Goal: Task Accomplishment & Management: Use online tool/utility

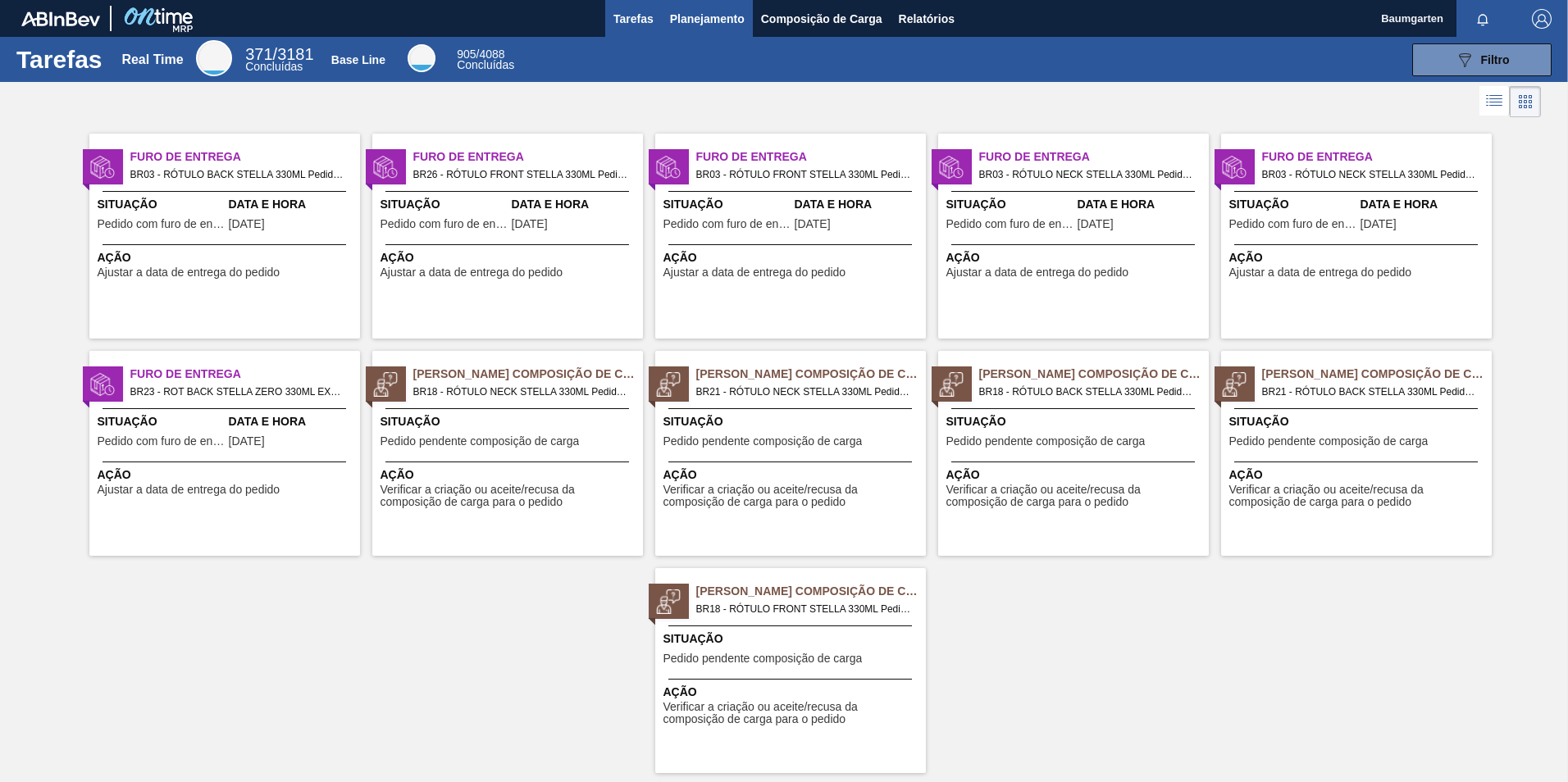
click at [689, 22] on span "Planejamento" at bounding box center [707, 19] width 75 height 19
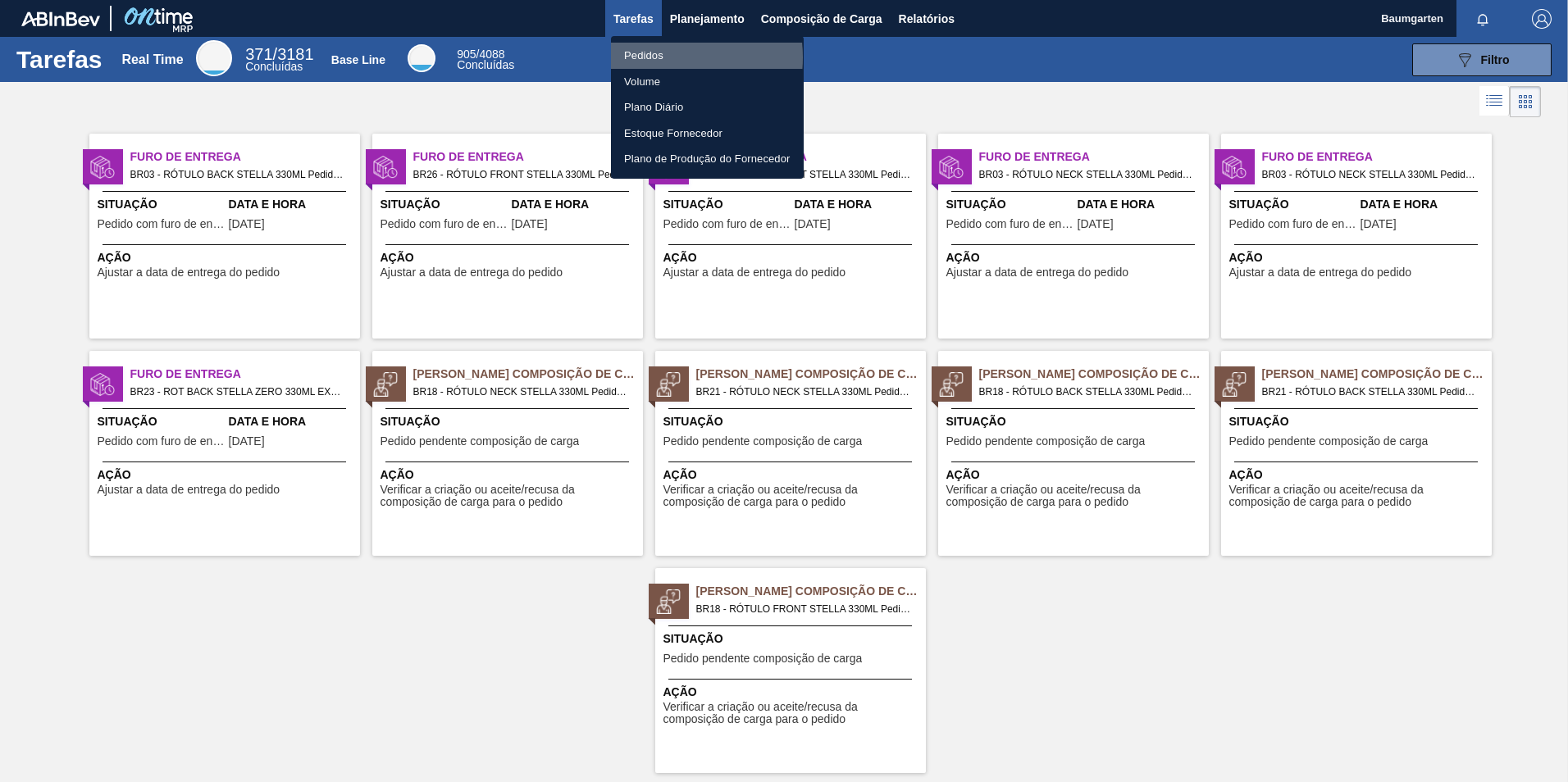
click at [656, 57] on li "Pedidos" at bounding box center [707, 56] width 193 height 26
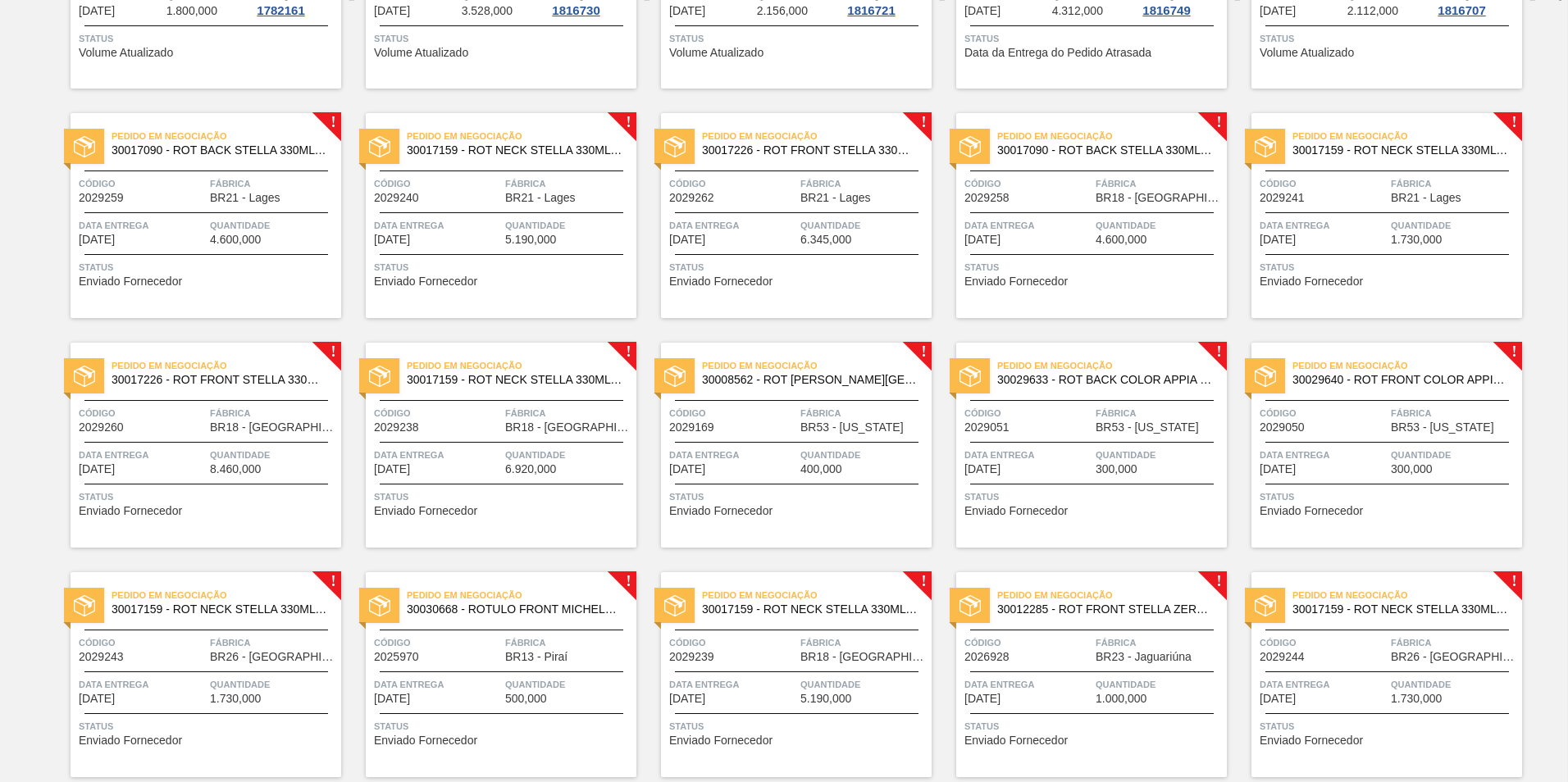
scroll to position [777, 0]
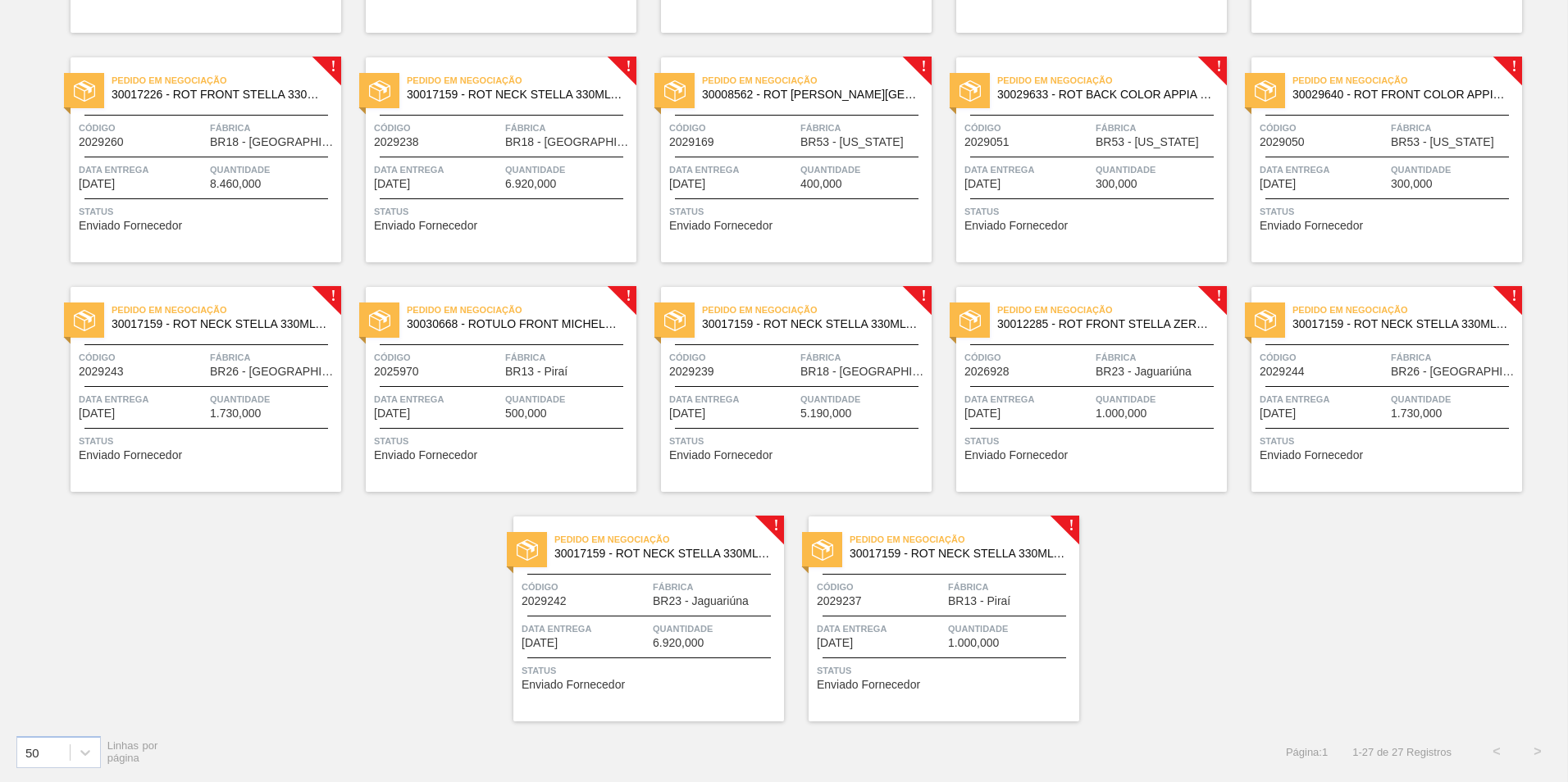
click at [1138, 319] on span "30012285 - ROT FRONT STELLA ZERO 330ML EXP PY UR" at bounding box center [1105, 324] width 217 height 12
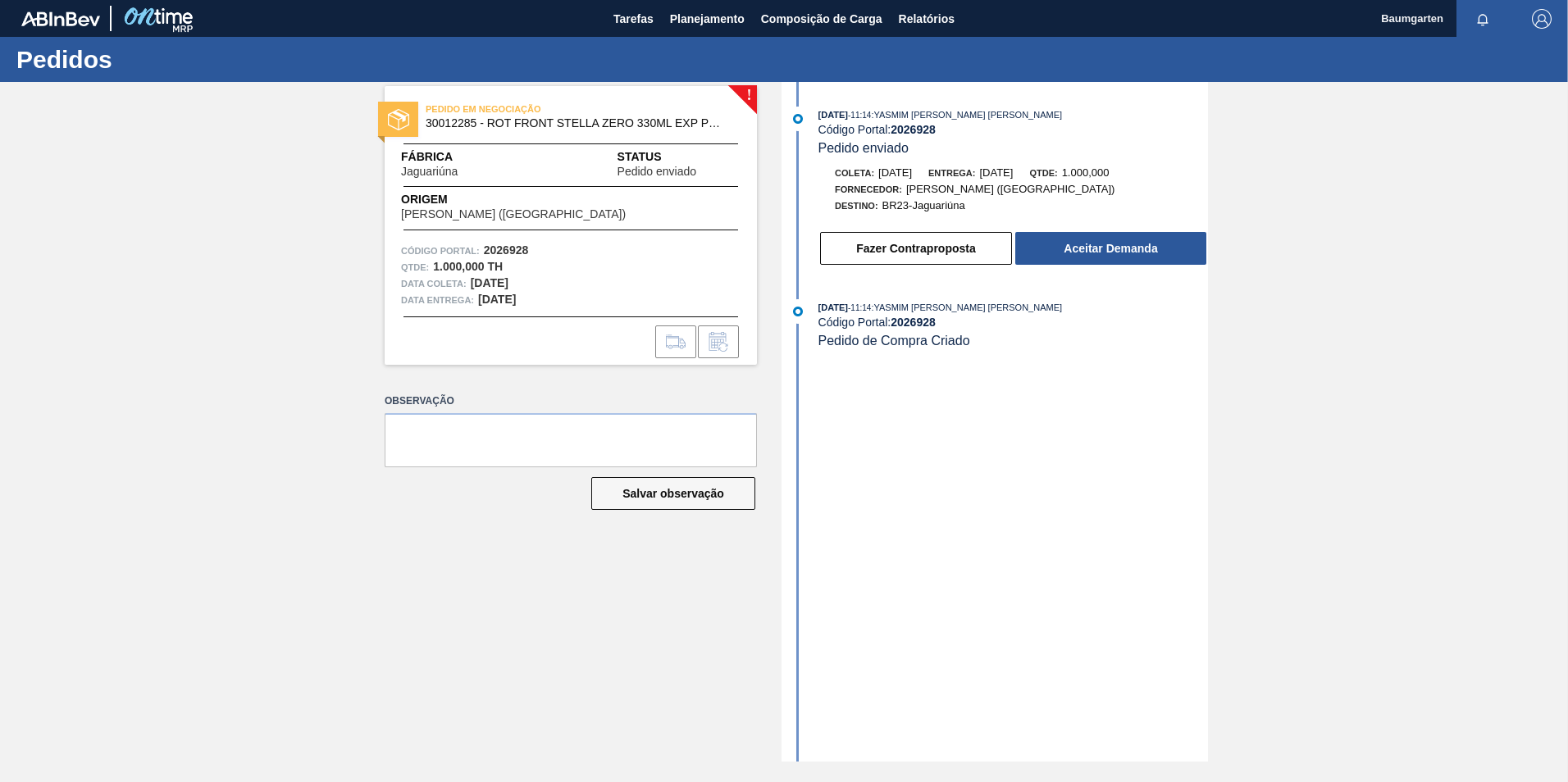
click at [459, 122] on span "30012285 - ROT FRONT STELLA ZERO 330ML EXP PY UR" at bounding box center [575, 123] width 298 height 12
copy span "30012285"
click at [1084, 248] on button "Aceitar Demanda" at bounding box center [1111, 248] width 191 height 32
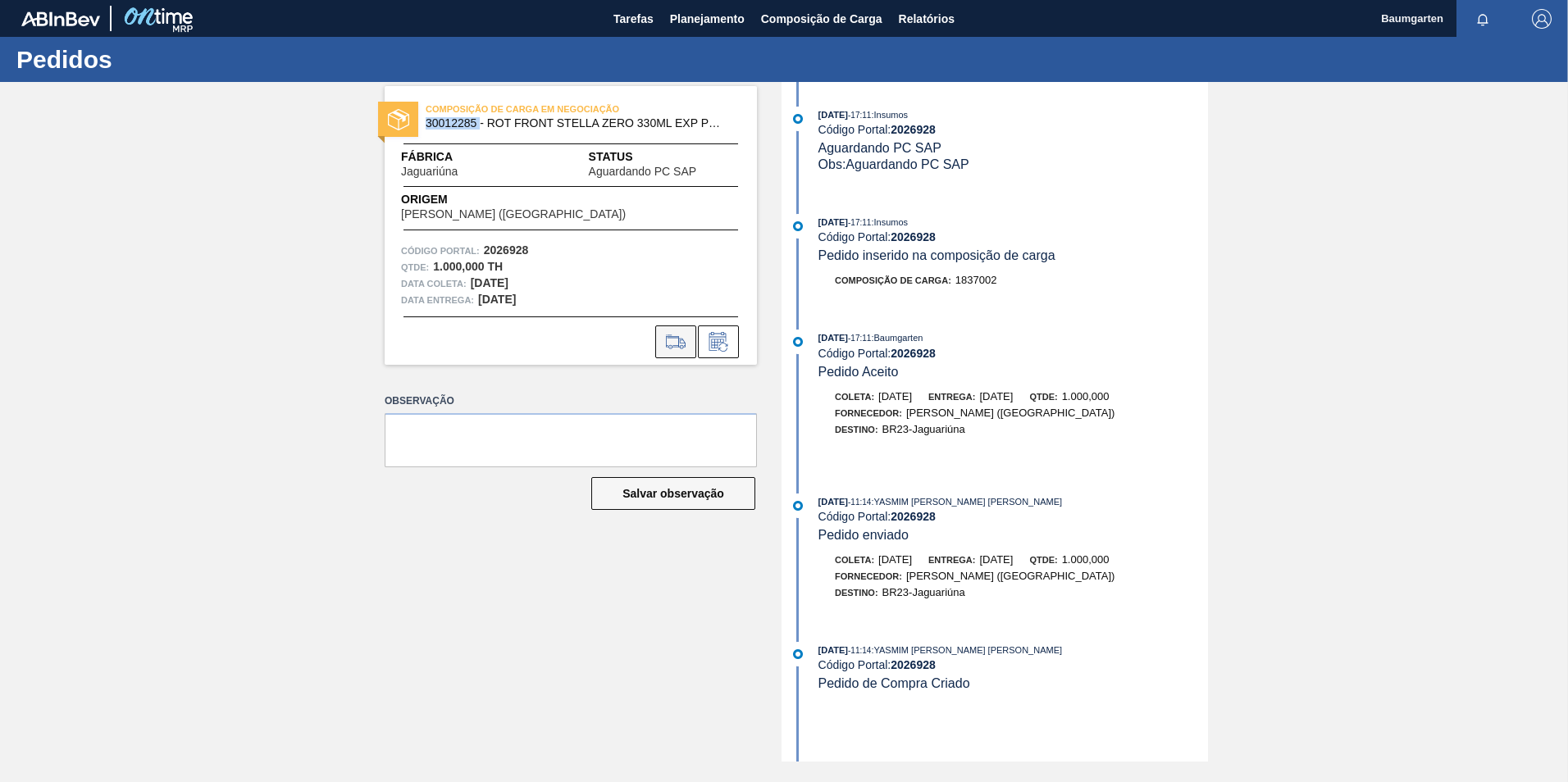
click at [671, 337] on icon at bounding box center [676, 341] width 26 height 19
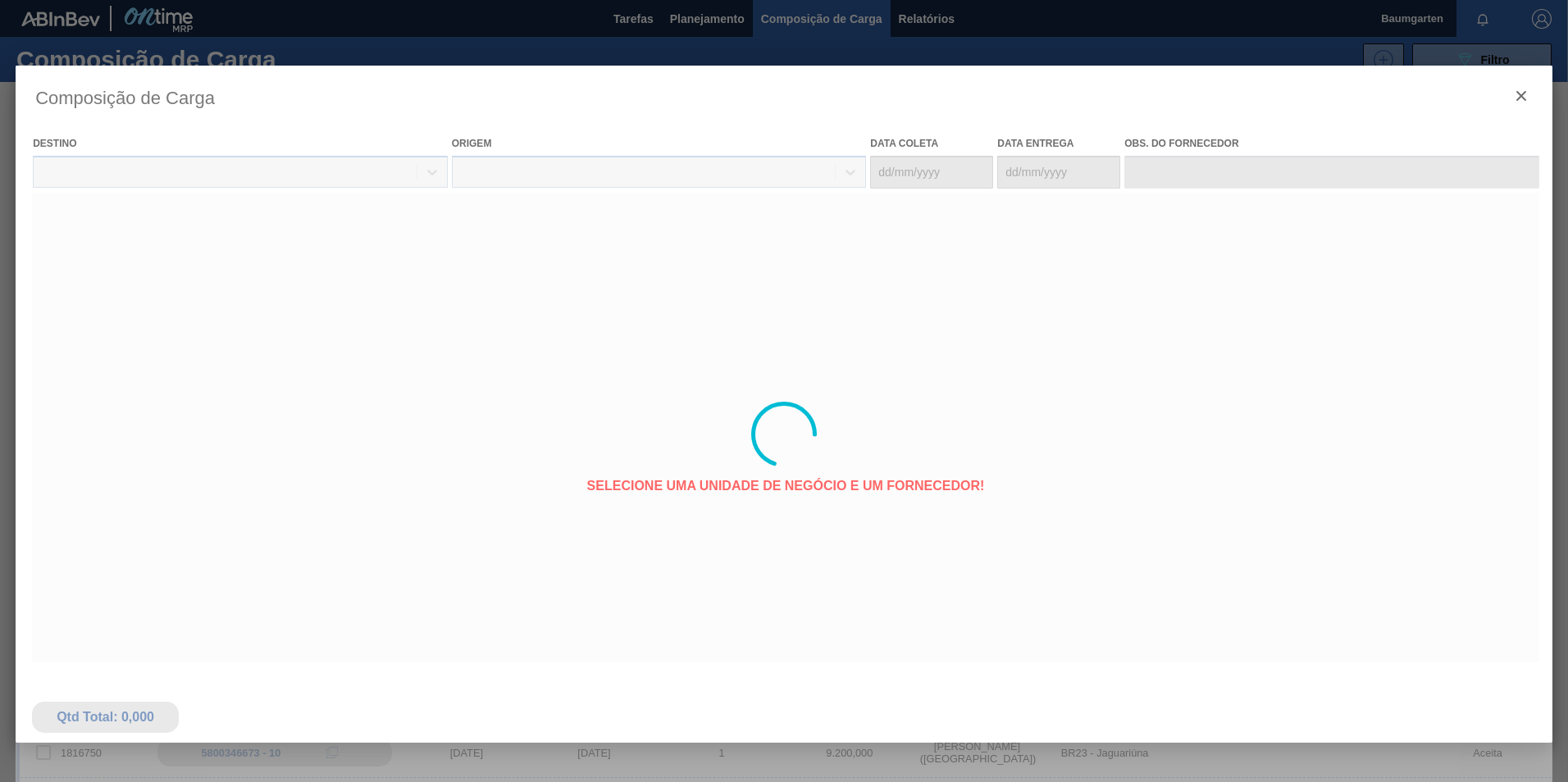
type coleta "[DATE]"
type entrega "[DATE]"
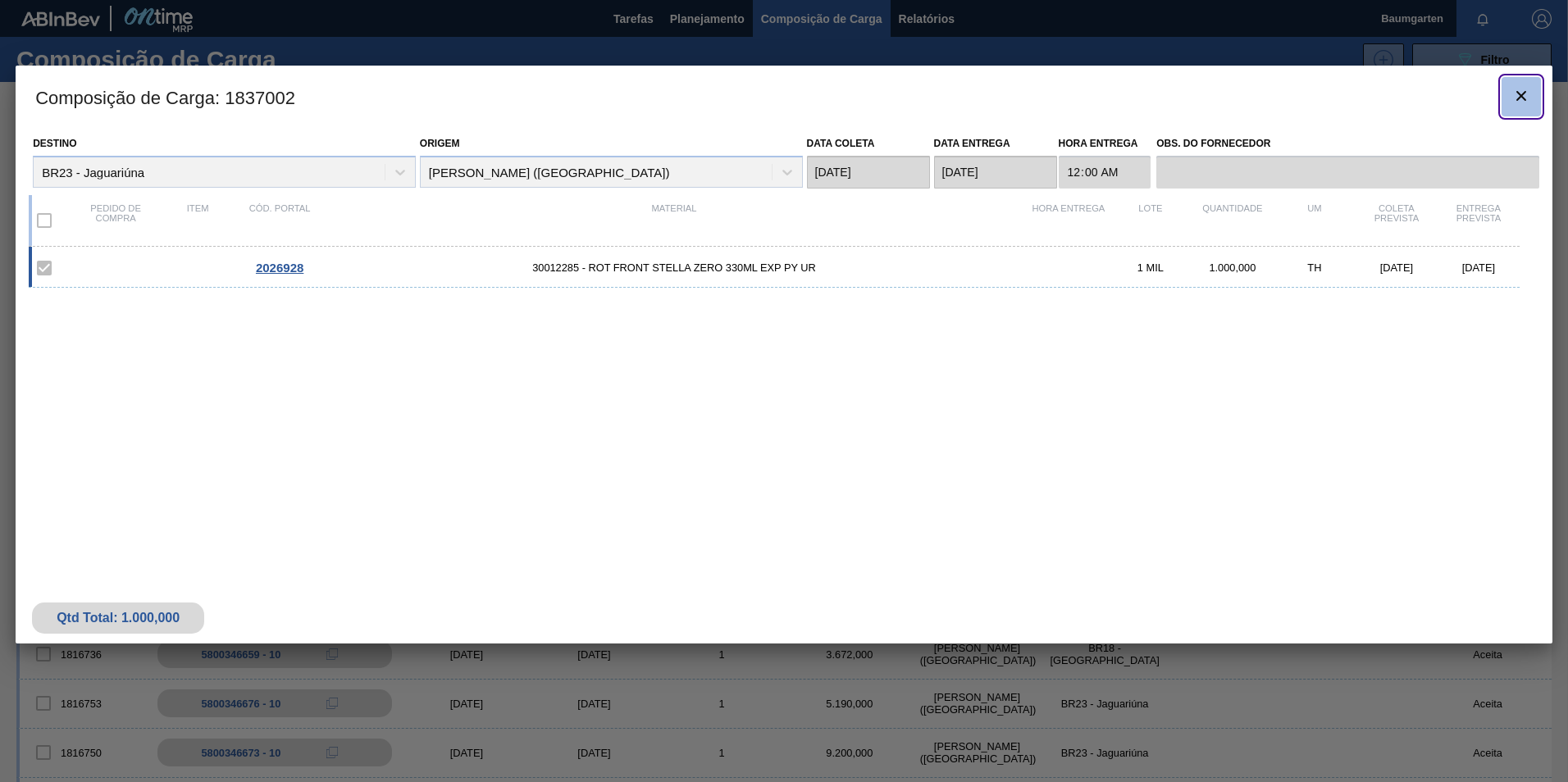
click at [1529, 97] on icon "botão de ícone" at bounding box center [1521, 95] width 19 height 19
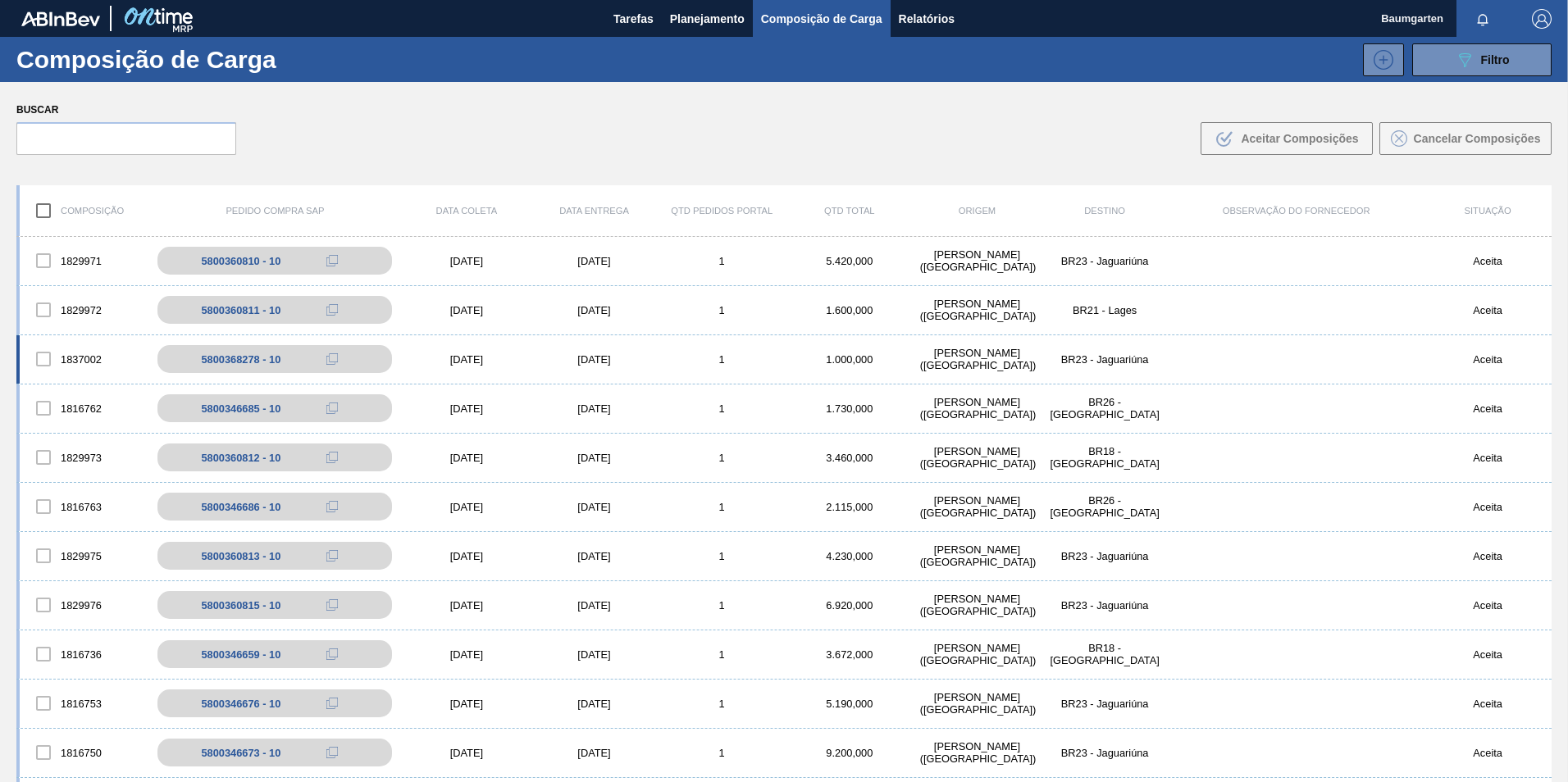
click at [79, 357] on div "1837002" at bounding box center [83, 358] width 128 height 34
click at [84, 351] on div "1837002" at bounding box center [83, 358] width 128 height 34
click at [83, 361] on div "1837002" at bounding box center [83, 358] width 128 height 34
drag, startPoint x: 83, startPoint y: 361, endPoint x: 81, endPoint y: 346, distance: 15.1
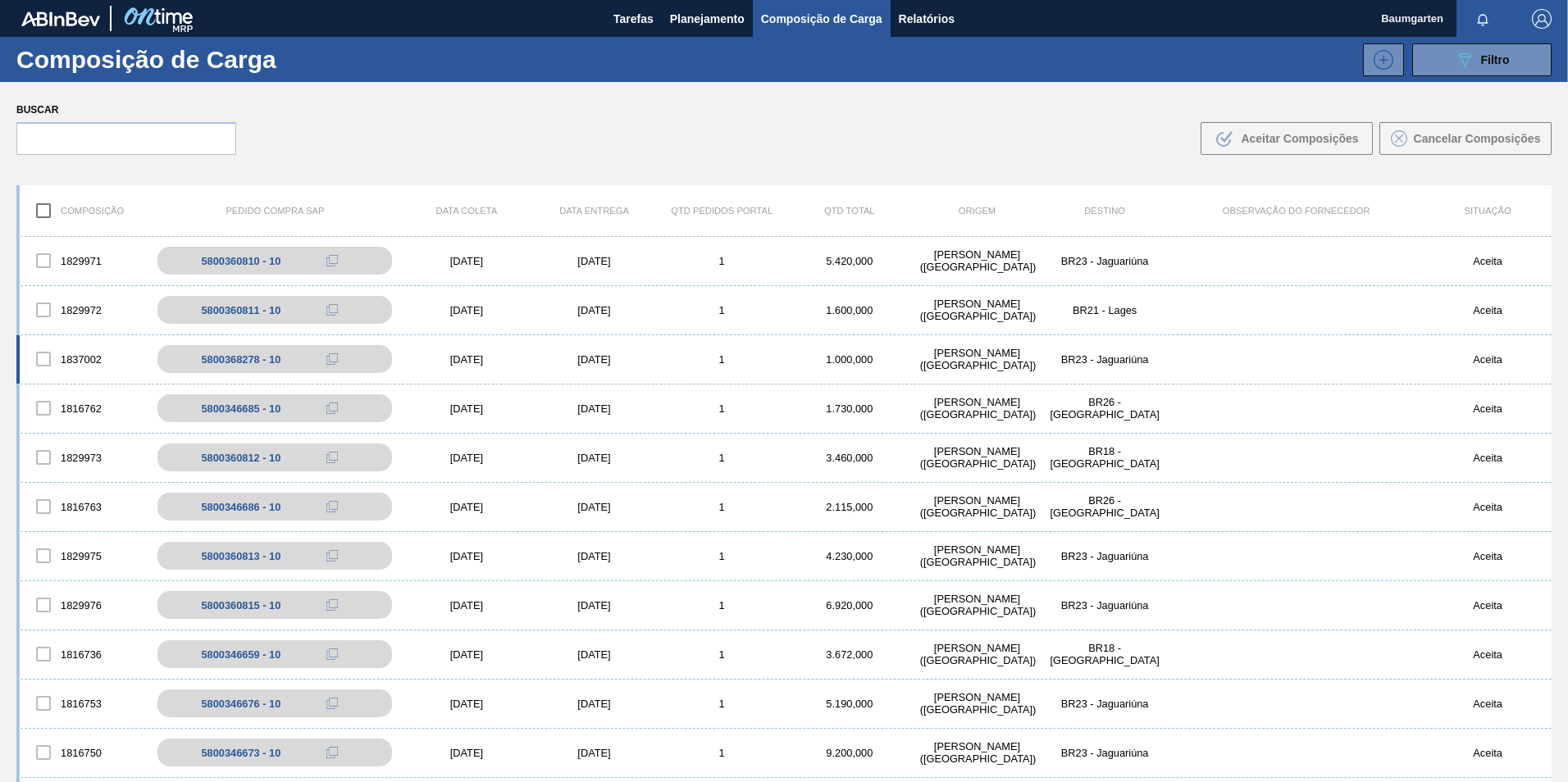
click at [81, 346] on div "1837002" at bounding box center [83, 358] width 128 height 34
drag, startPoint x: 212, startPoint y: 363, endPoint x: 266, endPoint y: 363, distance: 54.0
click at [266, 363] on div "5800368278 - 10" at bounding box center [250, 359] width 80 height 12
copy div "5800368278"
click at [716, 18] on span "Planejamento" at bounding box center [707, 19] width 75 height 19
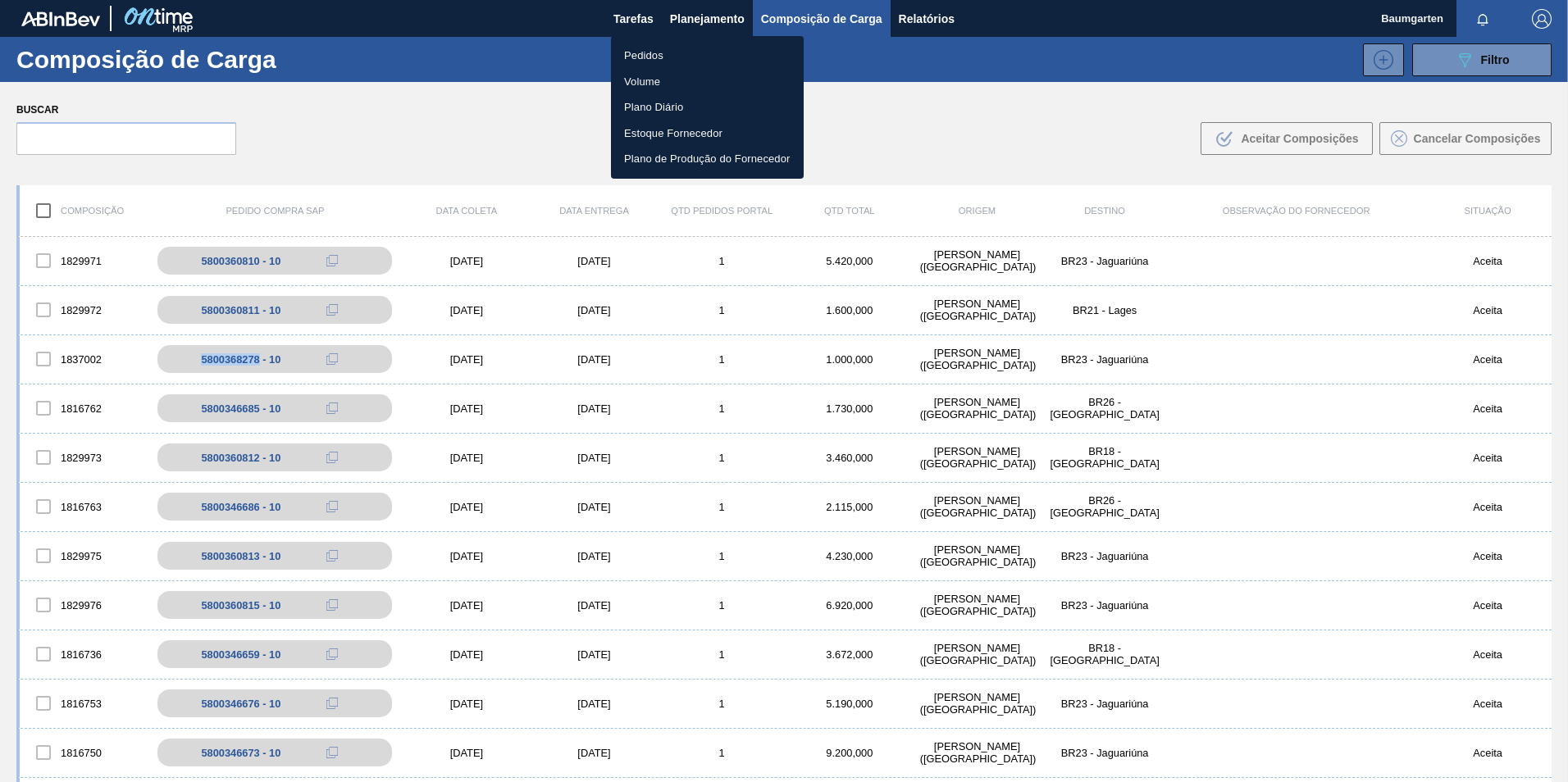
click at [663, 53] on li "Pedidos" at bounding box center [707, 56] width 193 height 26
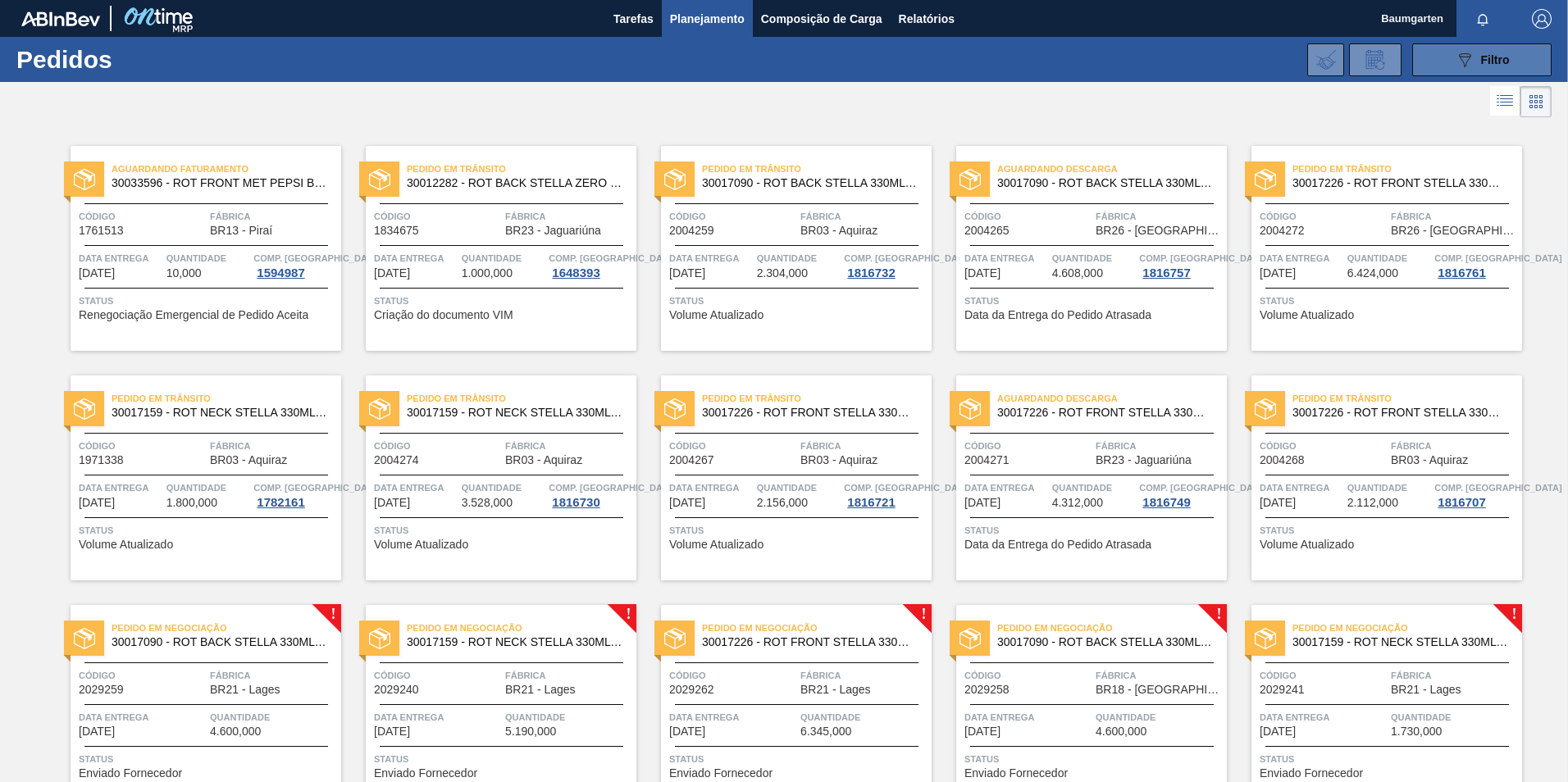
click at [1429, 71] on button "089F7B8B-B2A5-4AFE-B5C0-19BA573D28AC Filtro" at bounding box center [1482, 59] width 140 height 32
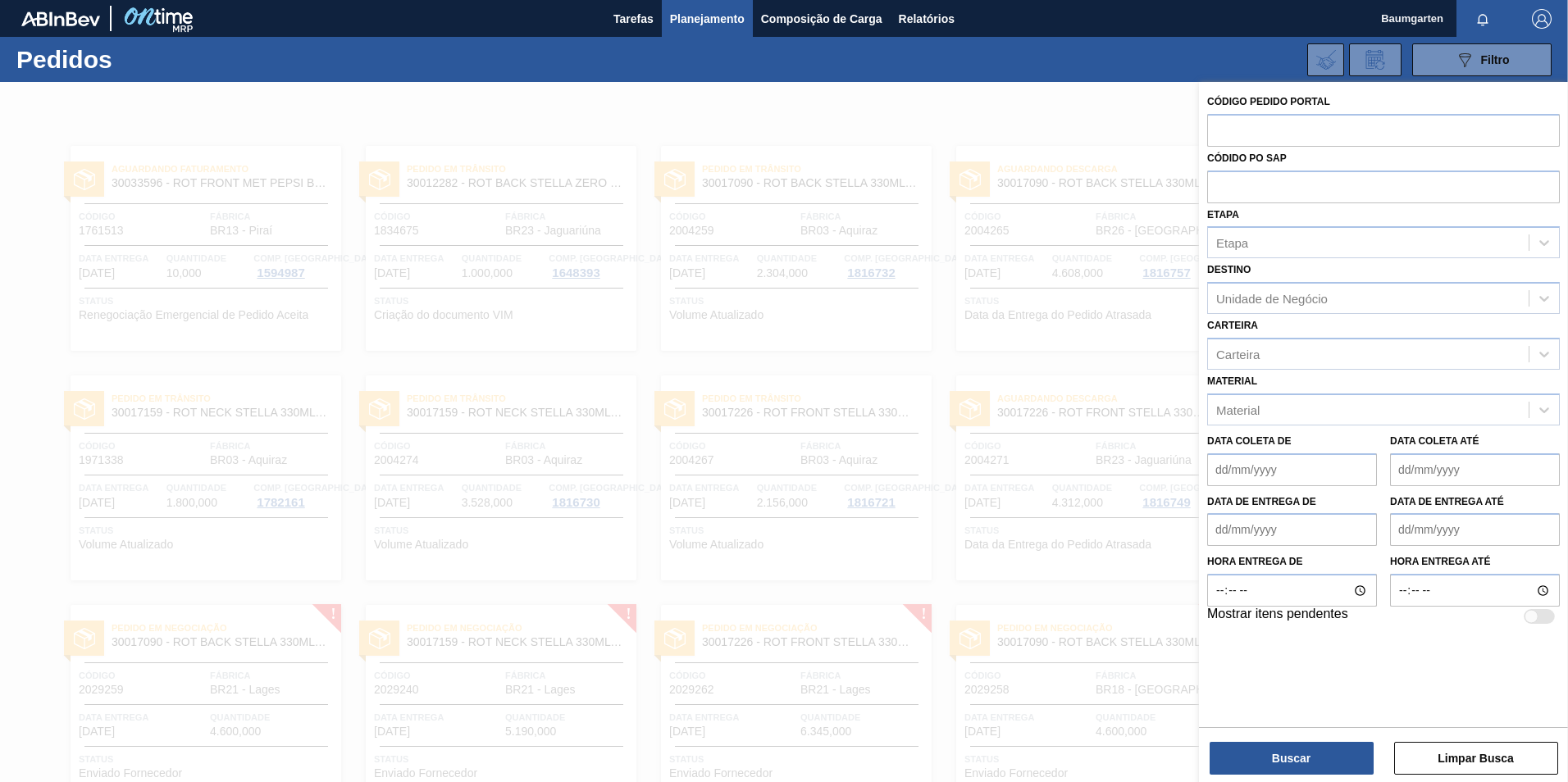
click at [1528, 617] on div at bounding box center [1531, 616] width 14 height 14
checkbox input "true"
click at [1355, 763] on button "Buscar" at bounding box center [1291, 758] width 164 height 32
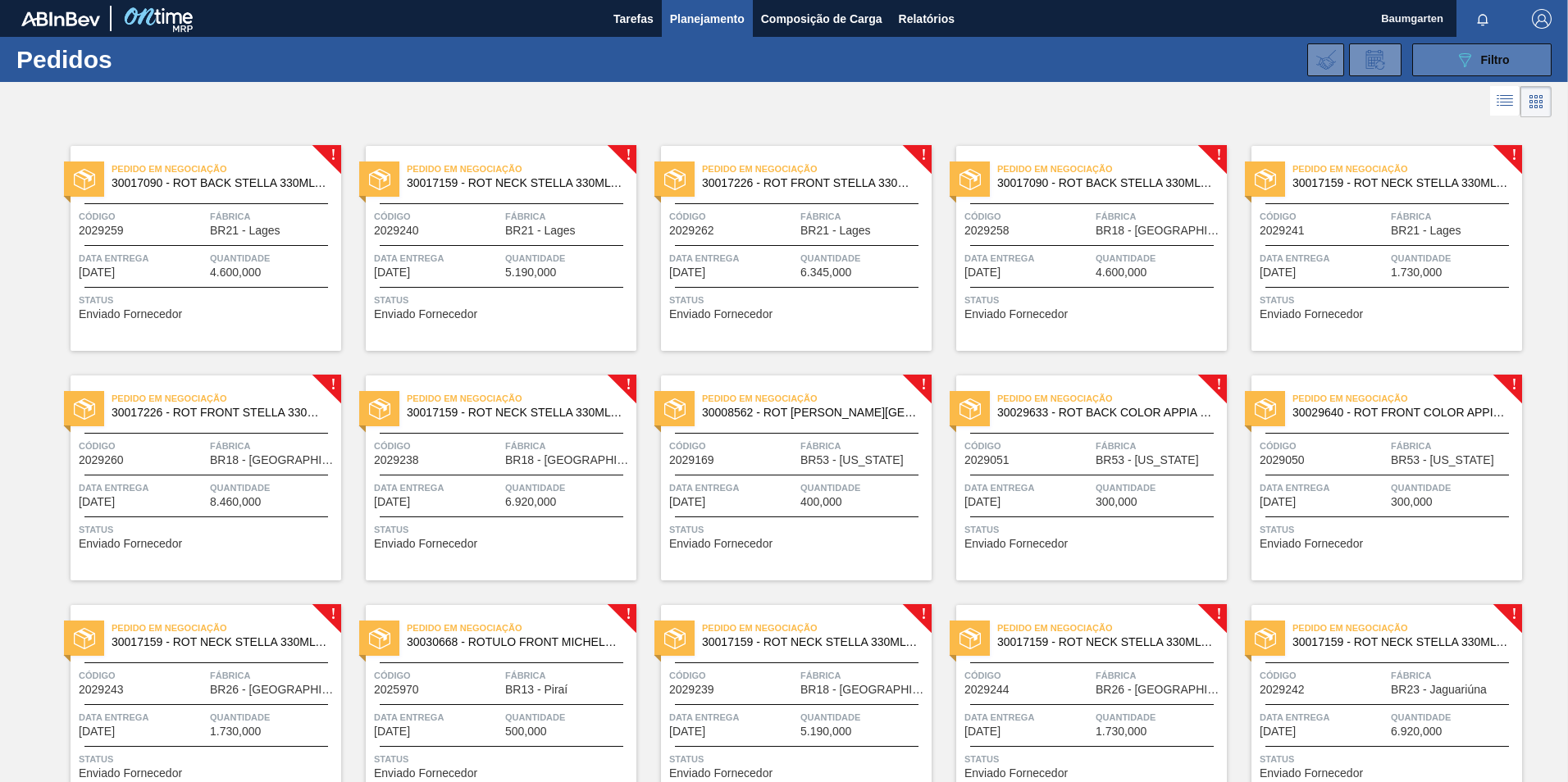
click at [1451, 56] on button "089F7B8B-B2A5-4AFE-B5C0-19BA573D28AC Filtro" at bounding box center [1482, 59] width 140 height 32
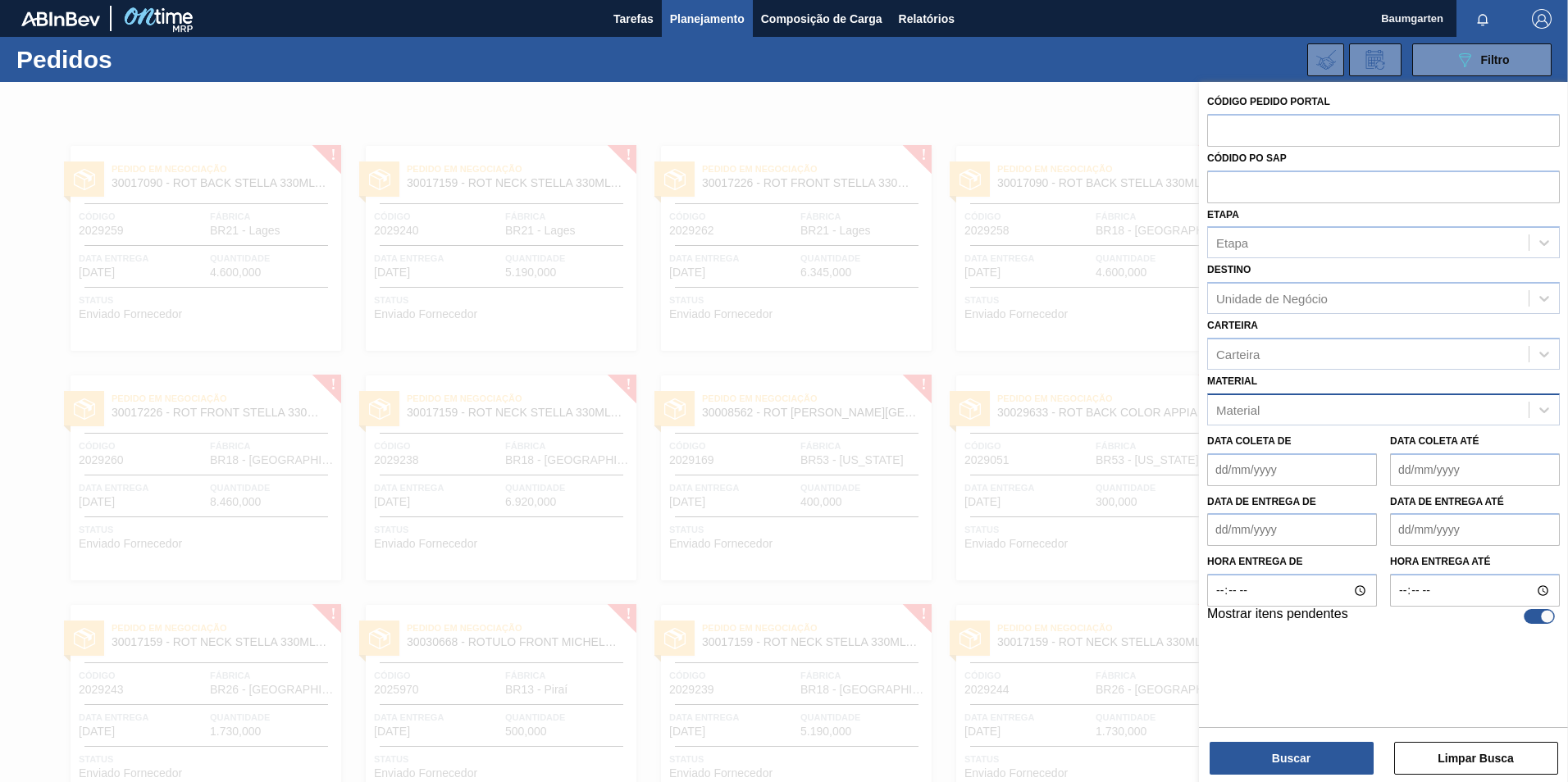
click at [1251, 414] on div "Material" at bounding box center [1238, 409] width 44 height 14
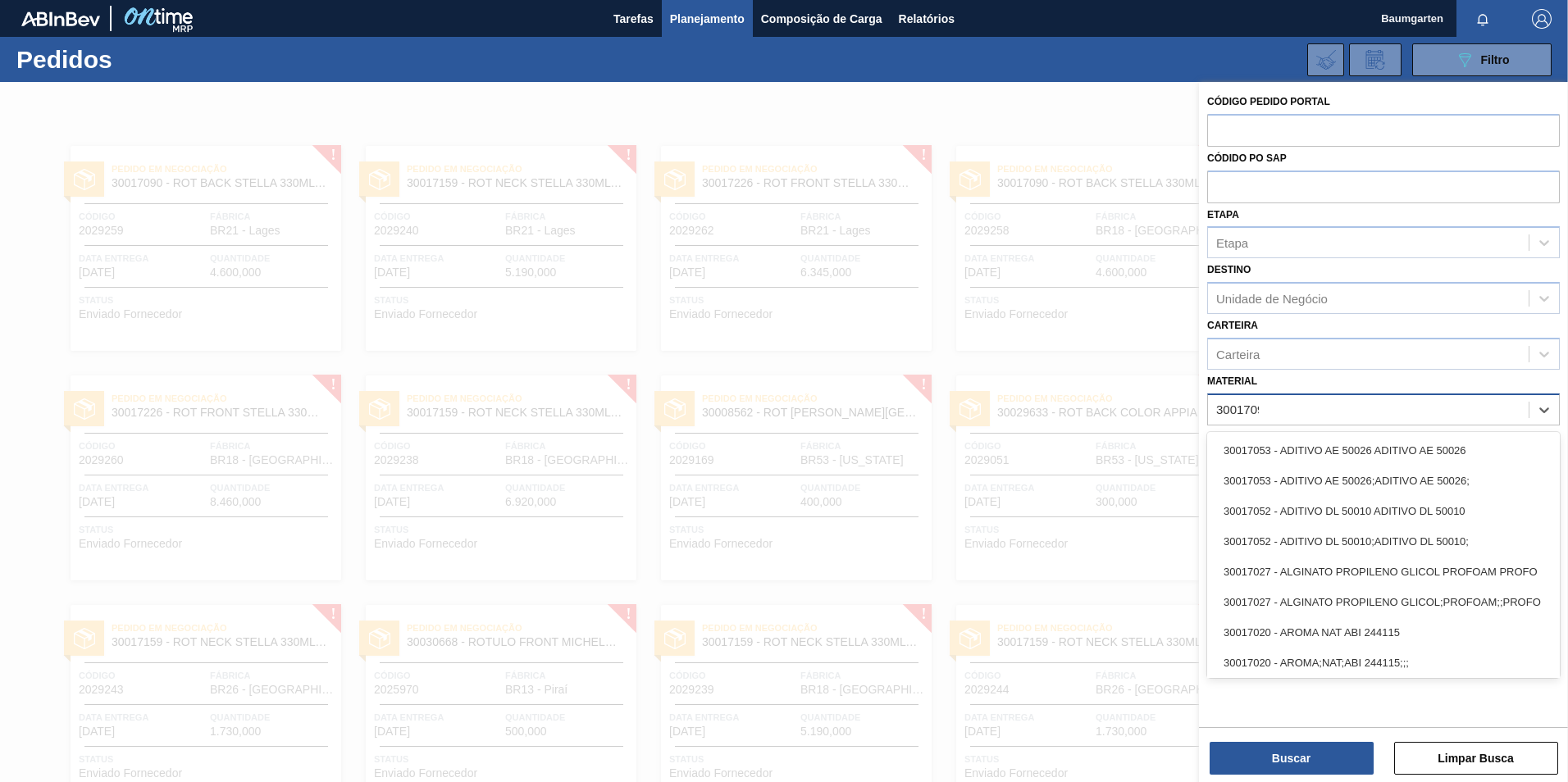
type input "30017090"
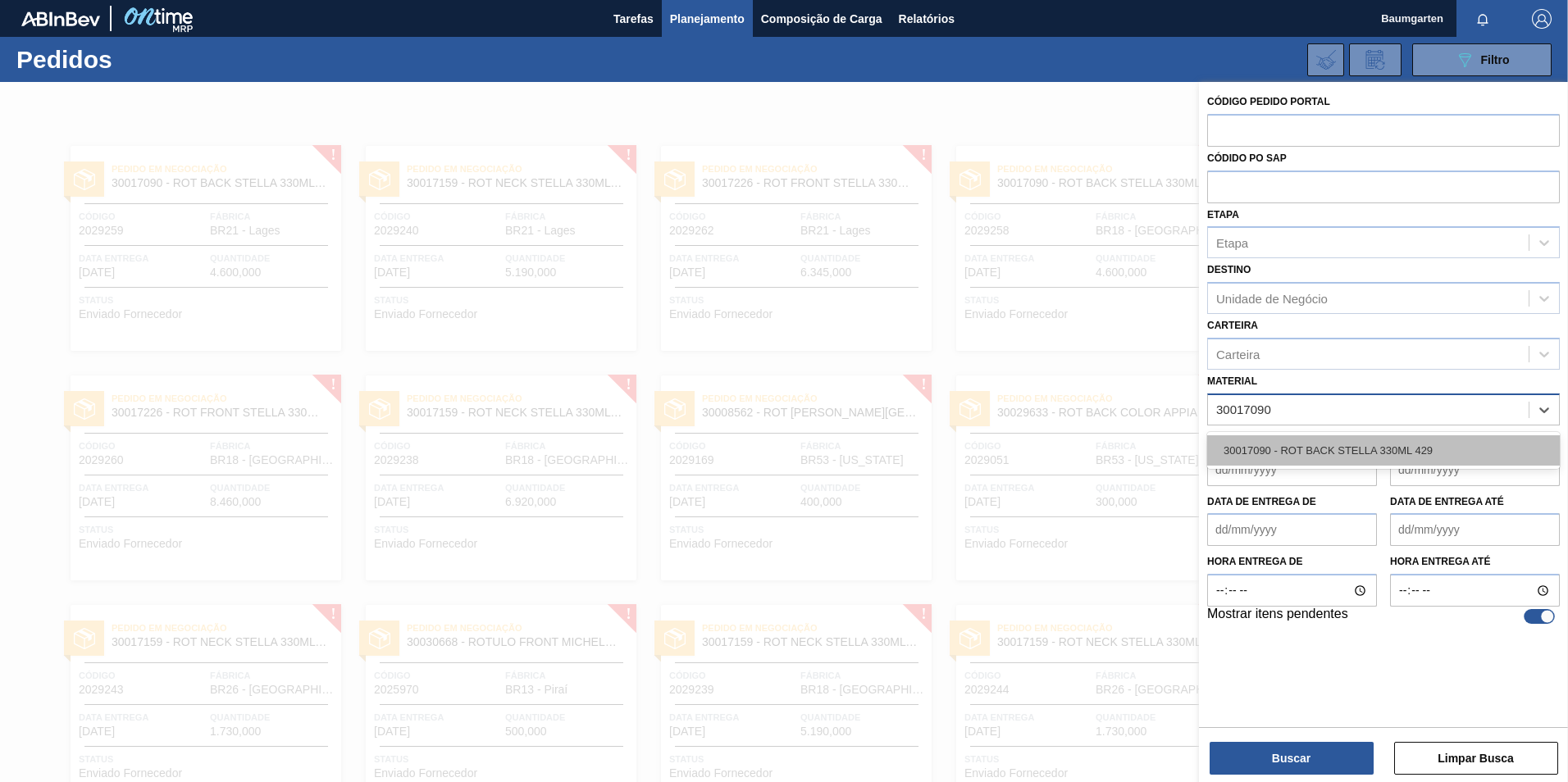
click at [1313, 453] on div "30017090 - ROT BACK STELLA 330ML 429" at bounding box center [1383, 450] width 353 height 31
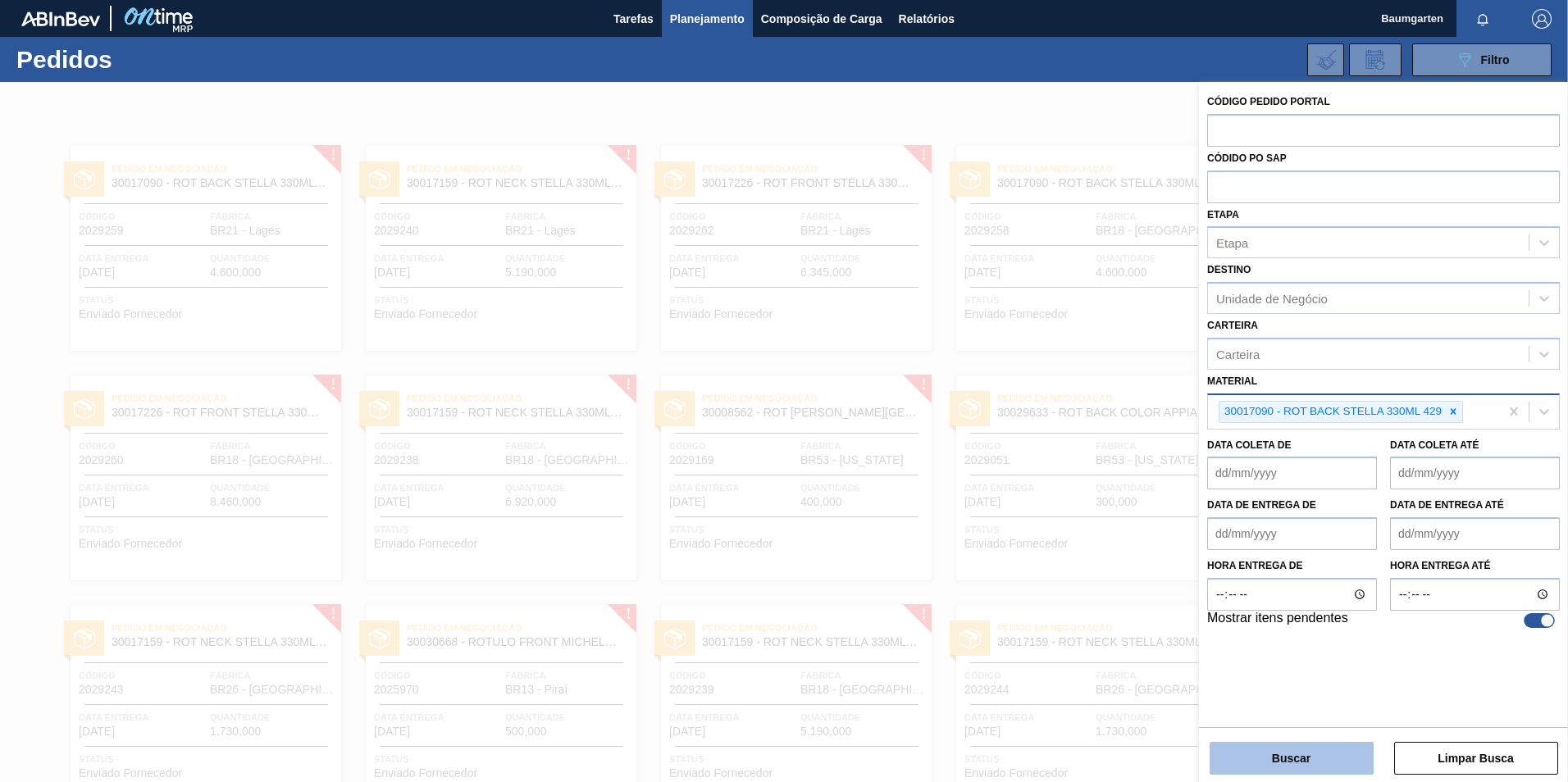
click at [1306, 752] on button "Buscar" at bounding box center [1291, 758] width 164 height 32
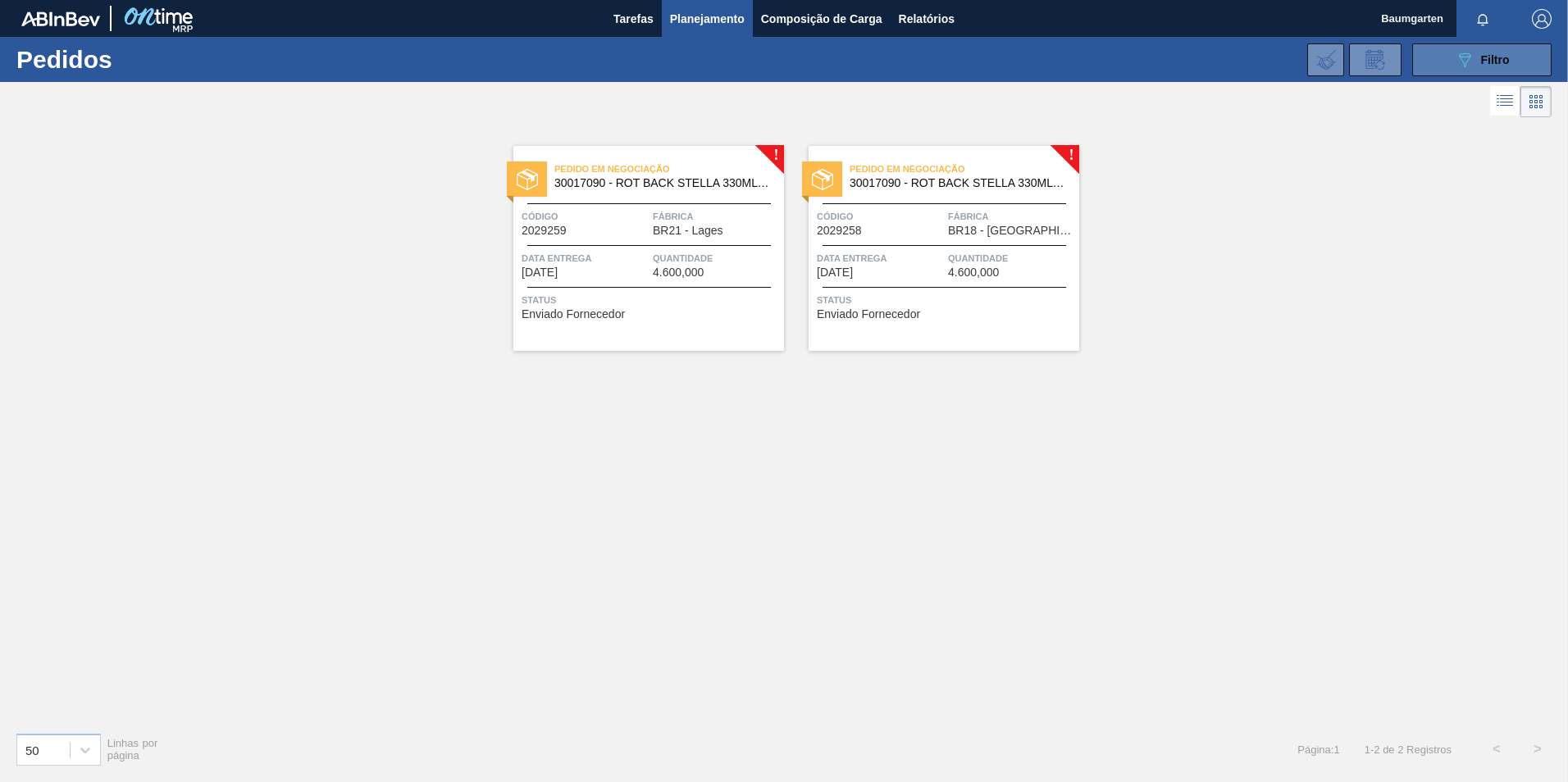
drag, startPoint x: 1445, startPoint y: 66, endPoint x: 1453, endPoint y: 68, distance: 8.2
click at [1447, 66] on button "089F7B8B-B2A5-4AFE-B5C0-19BA573D28AC Filtro" at bounding box center [1482, 59] width 140 height 32
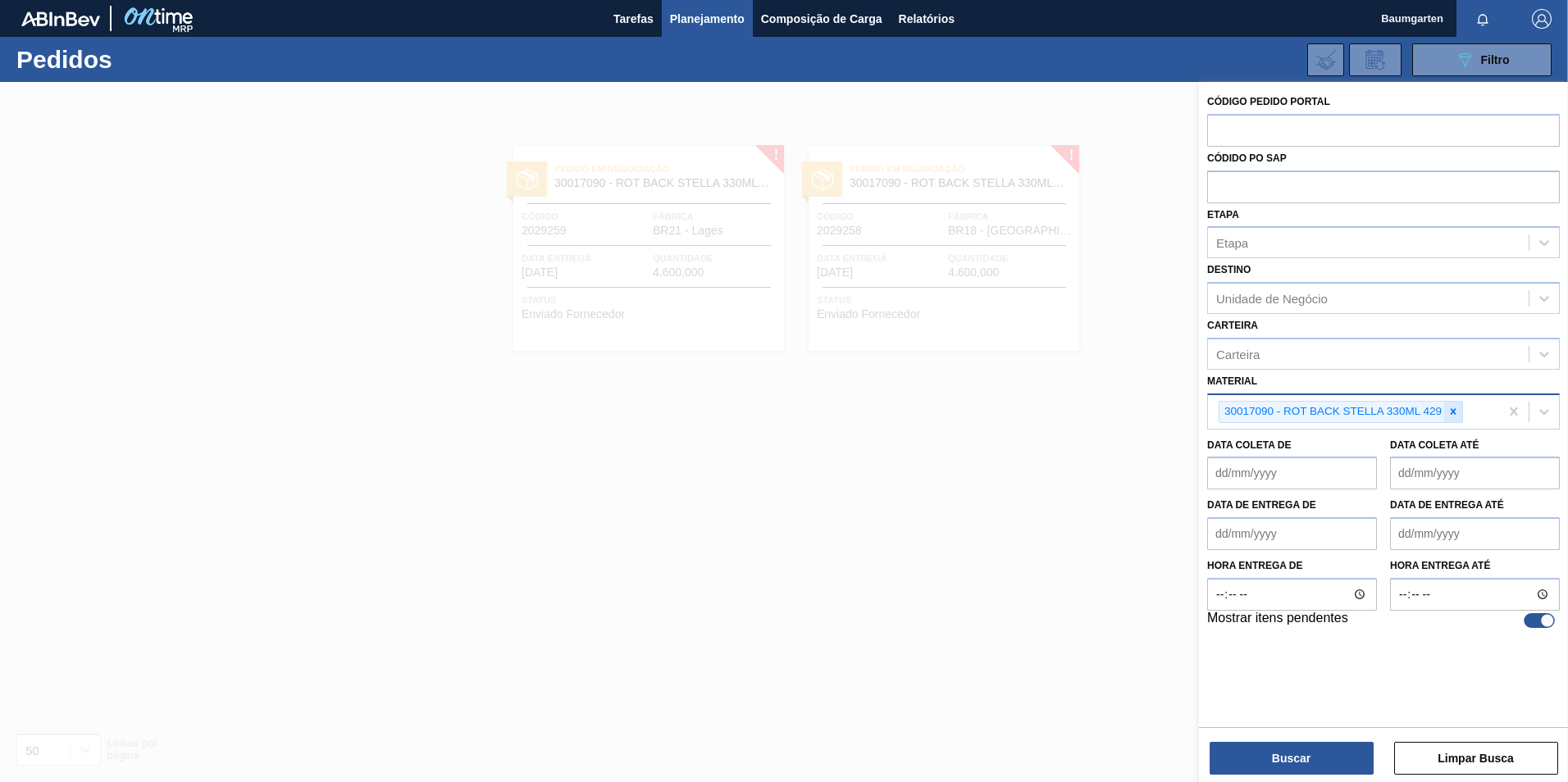
click at [1450, 409] on icon at bounding box center [1453, 412] width 11 height 11
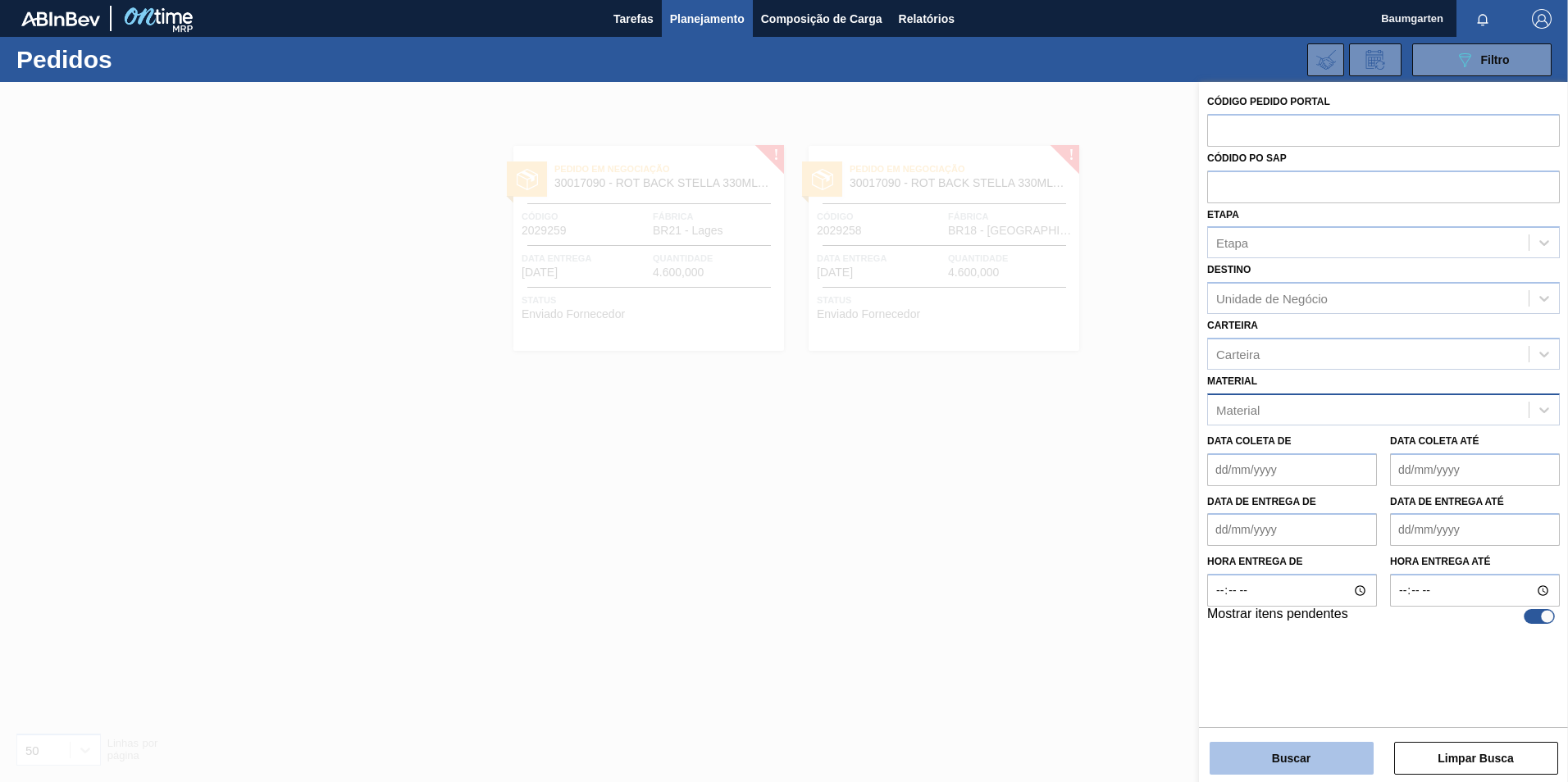
click at [1320, 760] on button "Buscar" at bounding box center [1291, 758] width 164 height 32
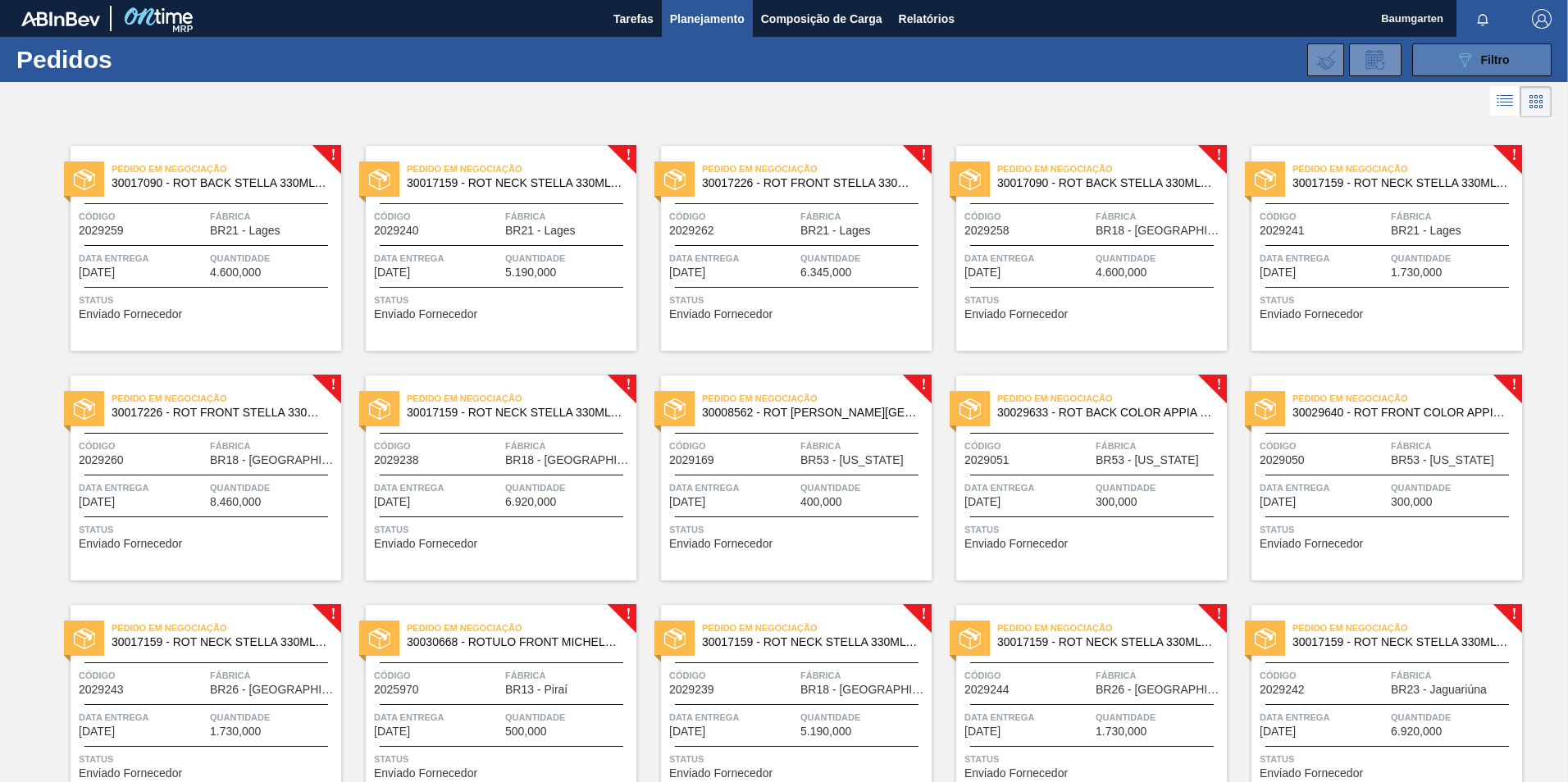
click at [1486, 54] on span "Filtro" at bounding box center [1495, 60] width 29 height 13
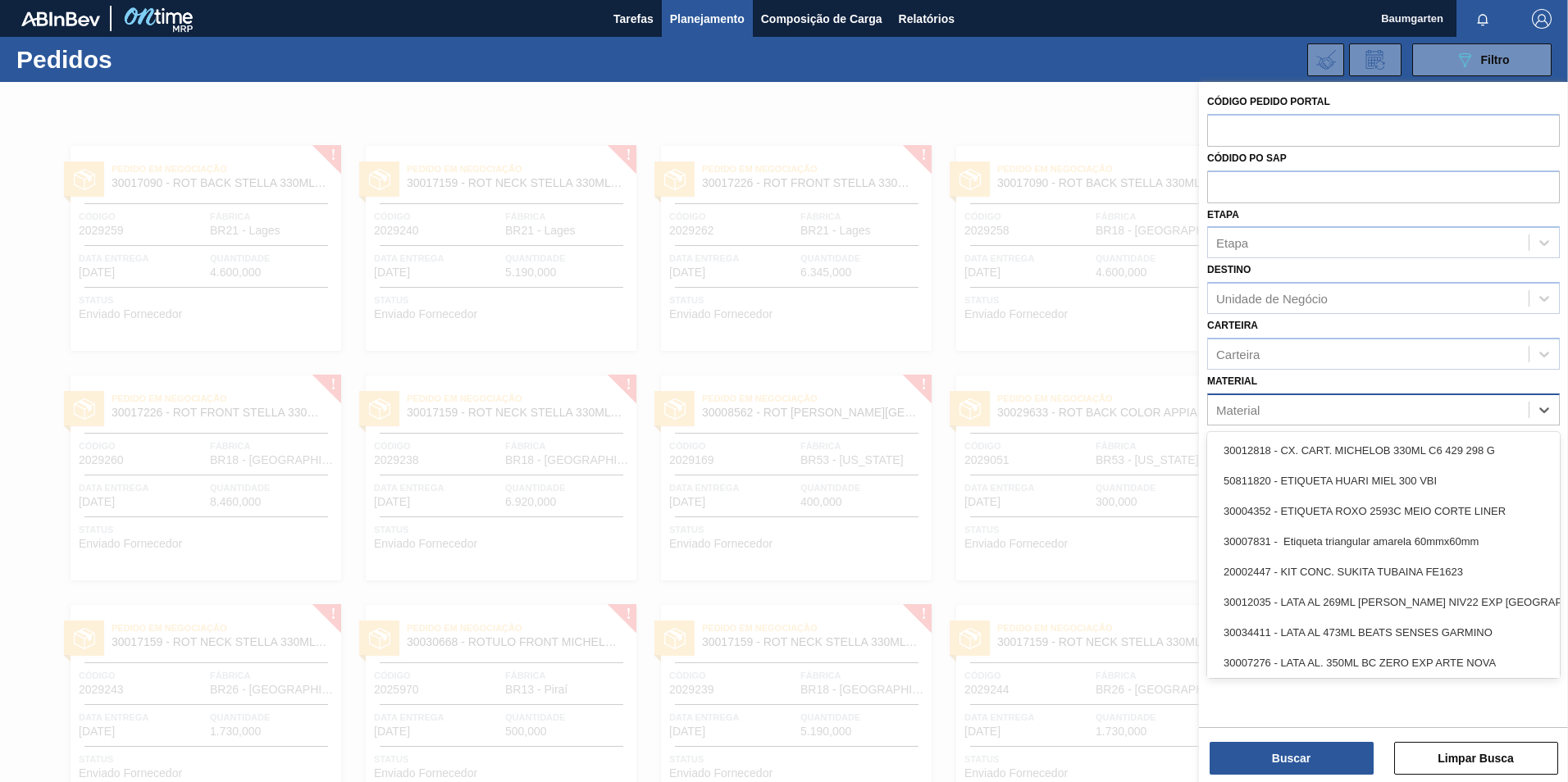
click at [1258, 411] on div "Material" at bounding box center [1238, 409] width 44 height 14
type input "30017159"
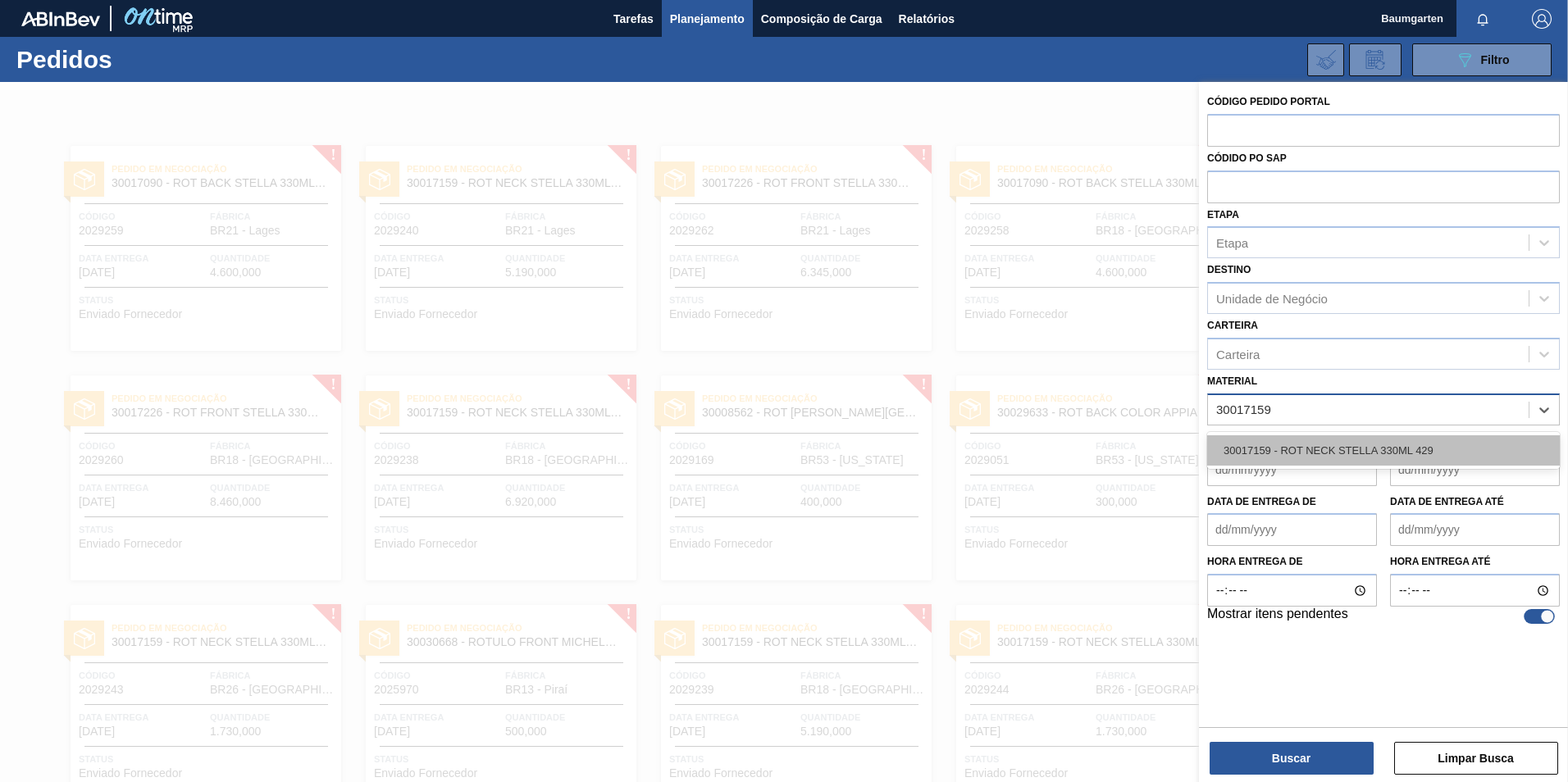
click at [1332, 453] on div "30017159 - ROT NECK STELLA 330ML 429" at bounding box center [1383, 450] width 353 height 31
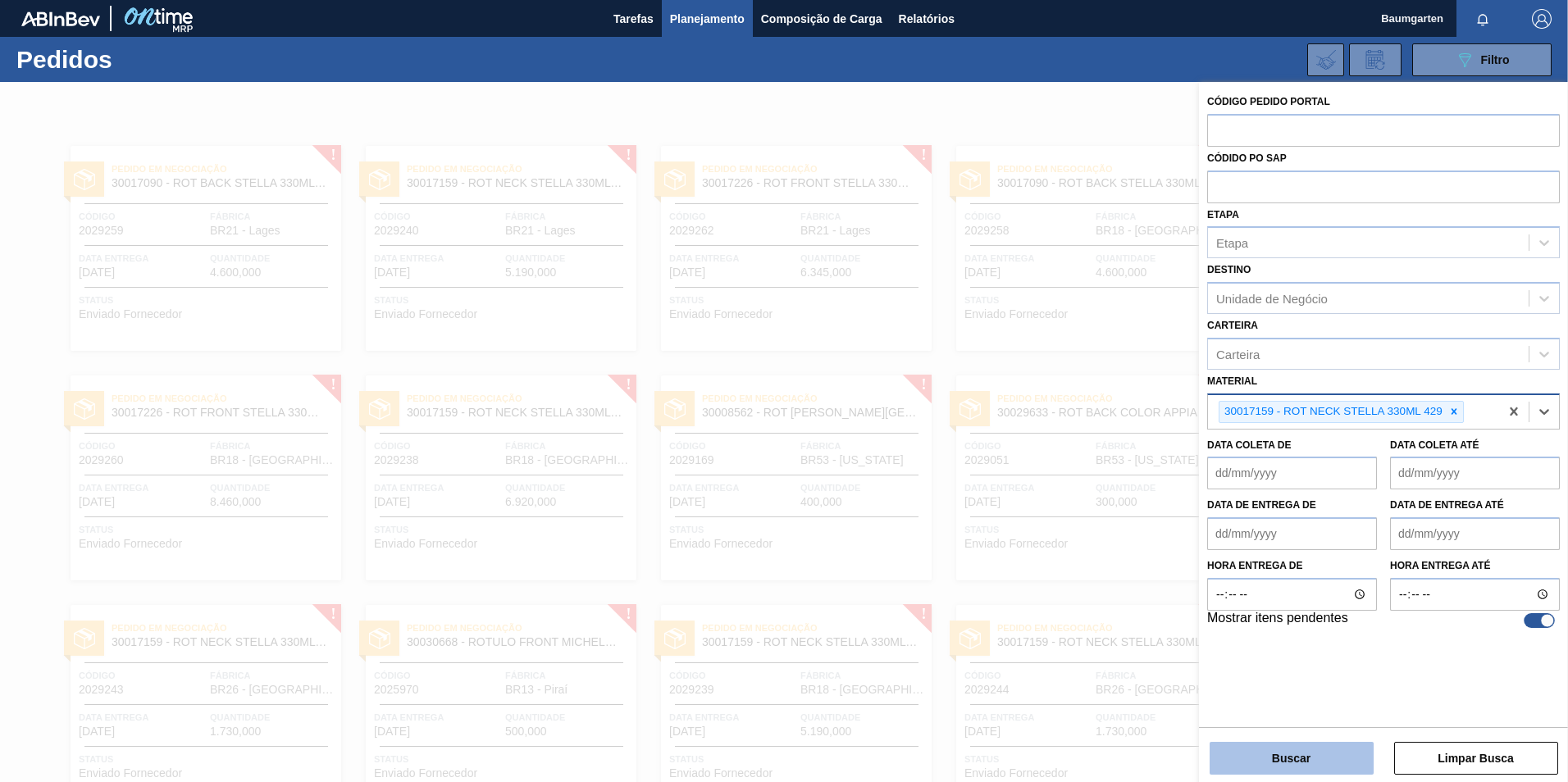
click at [1303, 758] on button "Buscar" at bounding box center [1291, 758] width 164 height 32
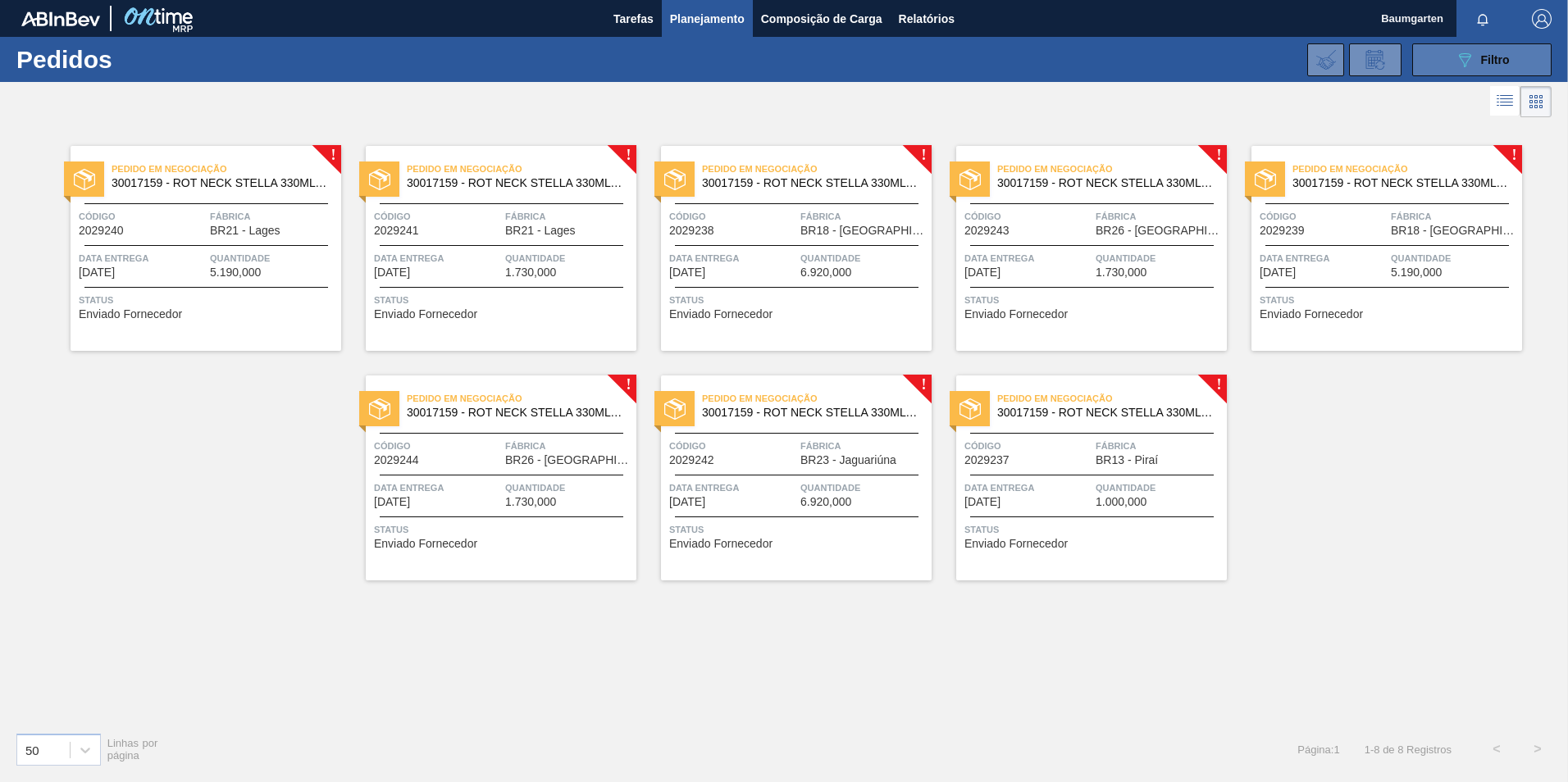
click at [1456, 64] on icon "089F7B8B-B2A5-4AFE-B5C0-19BA573D28AC" at bounding box center [1464, 59] width 19 height 19
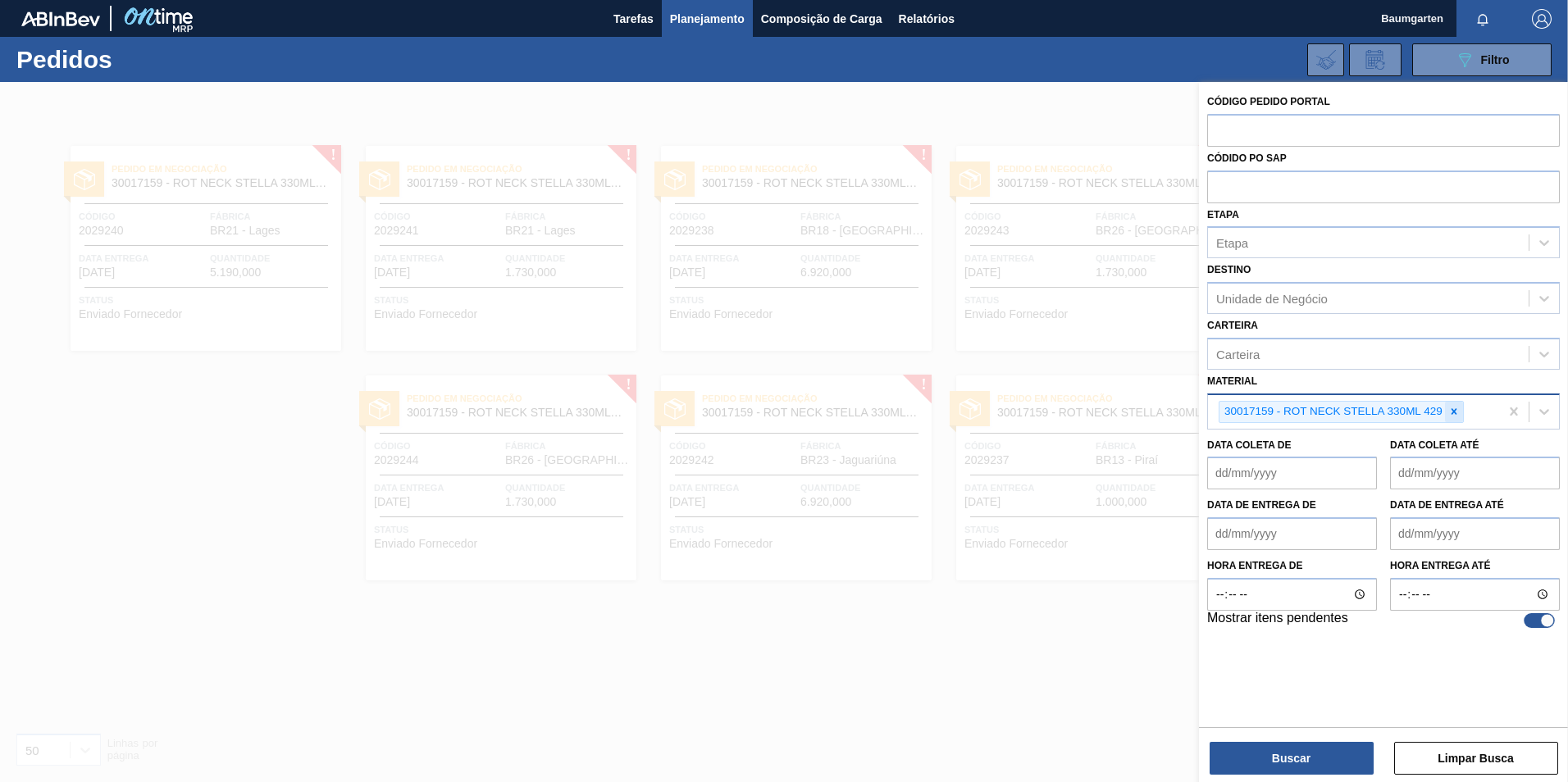
click at [1450, 417] on icon at bounding box center [1454, 412] width 11 height 11
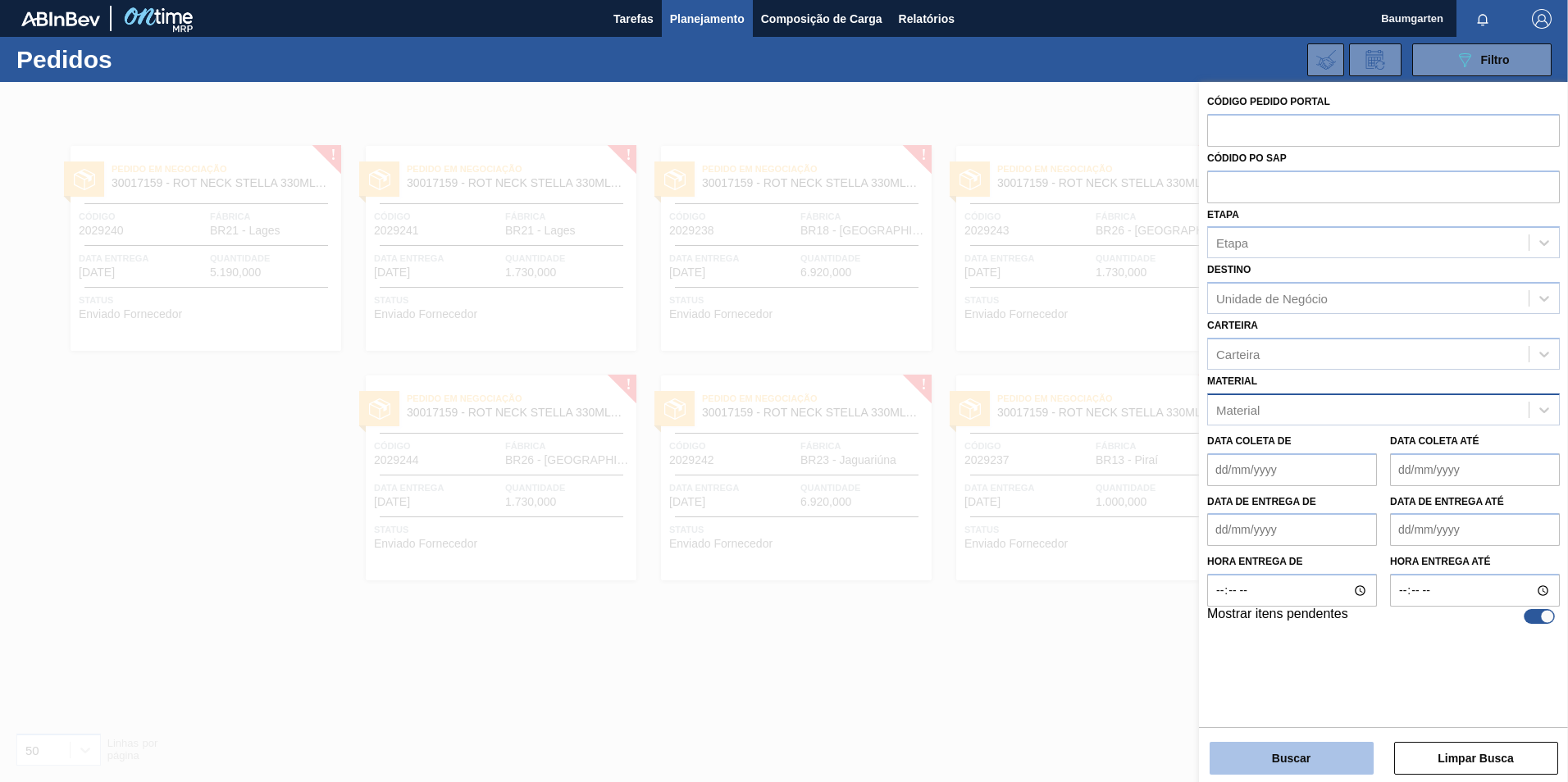
click at [1276, 769] on button "Buscar" at bounding box center [1291, 758] width 164 height 32
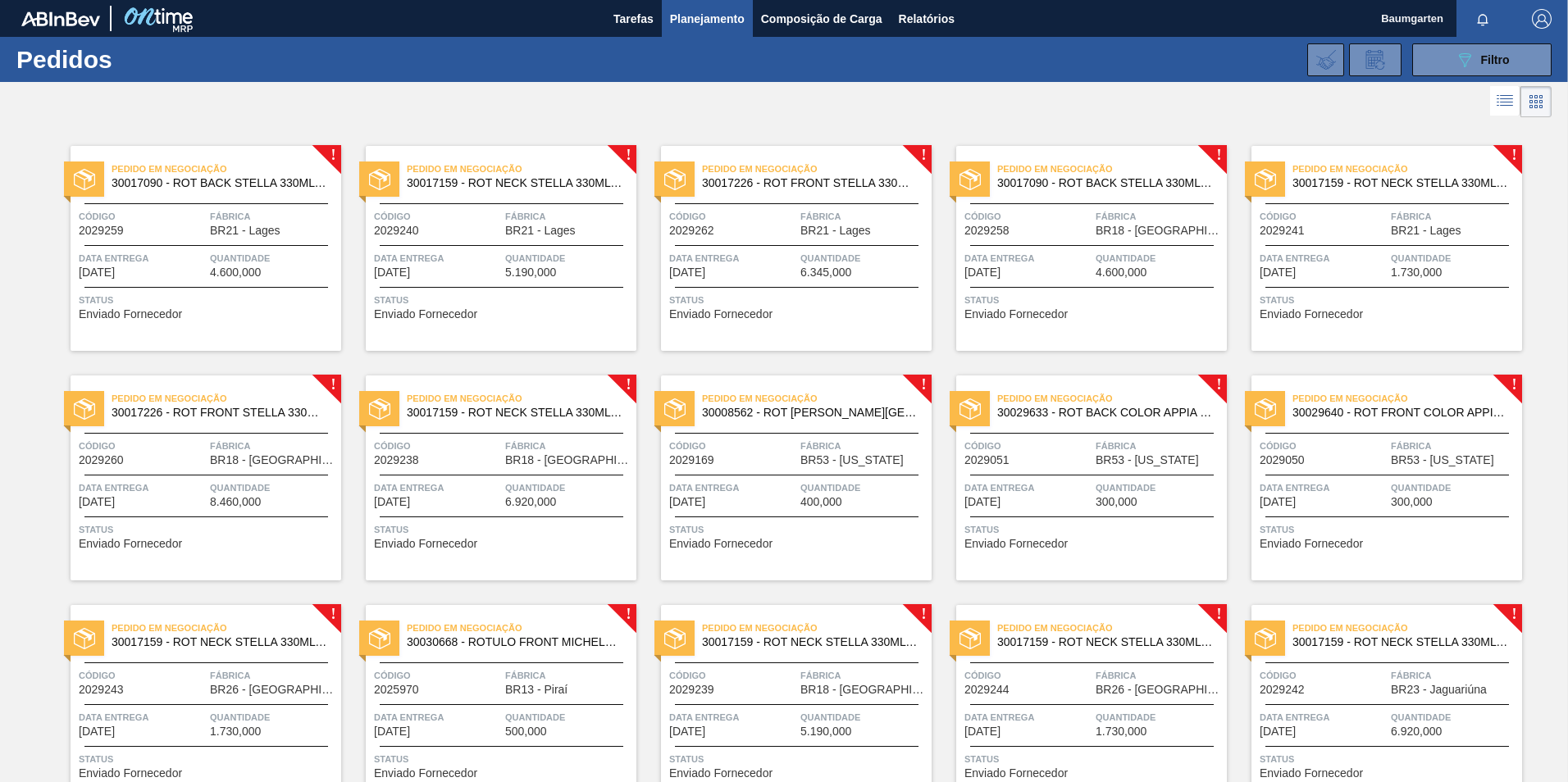
click at [1434, 76] on div "089F7B8B-B2A5-4AFE-B5C0-19BA573D28AC Filtro Código Pedido Portal Códido PO SAP …" at bounding box center [911, 59] width 1298 height 49
click at [1435, 68] on button "089F7B8B-B2A5-4AFE-B5C0-19BA573D28AC Filtro" at bounding box center [1482, 59] width 140 height 32
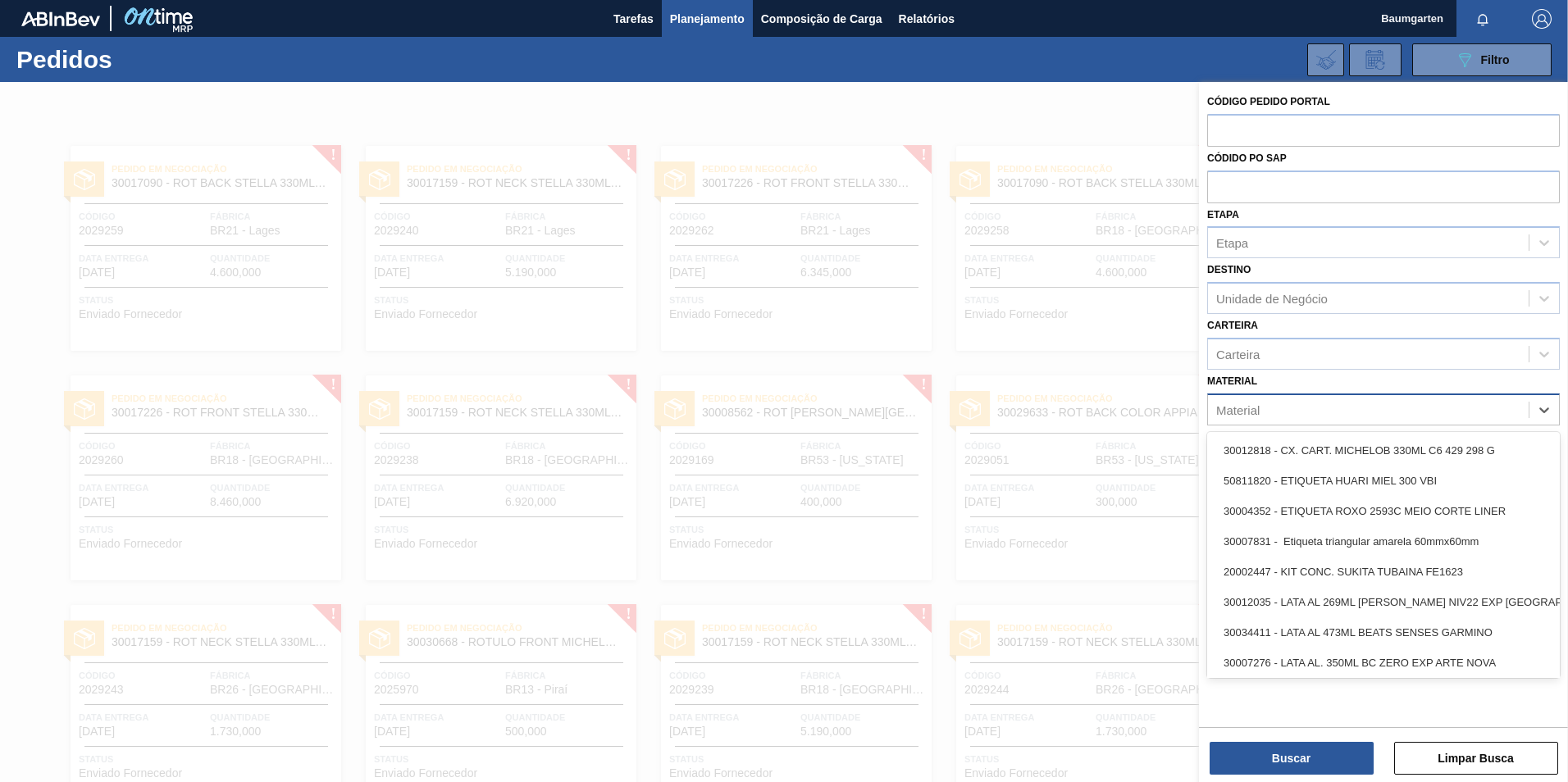
click at [1241, 411] on div "Material" at bounding box center [1238, 409] width 44 height 14
type input "30017226"
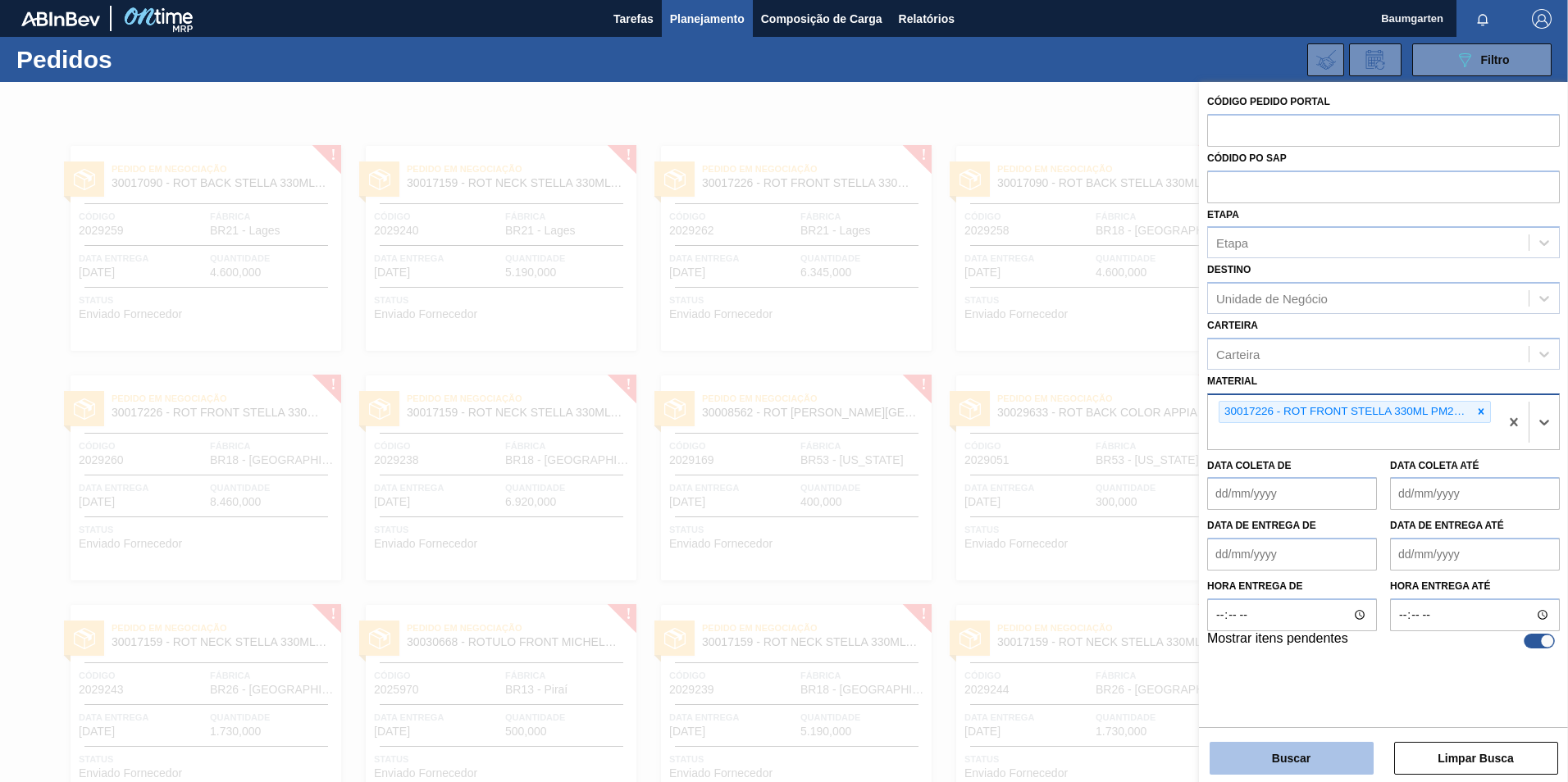
click at [1282, 761] on button "Buscar" at bounding box center [1291, 758] width 164 height 32
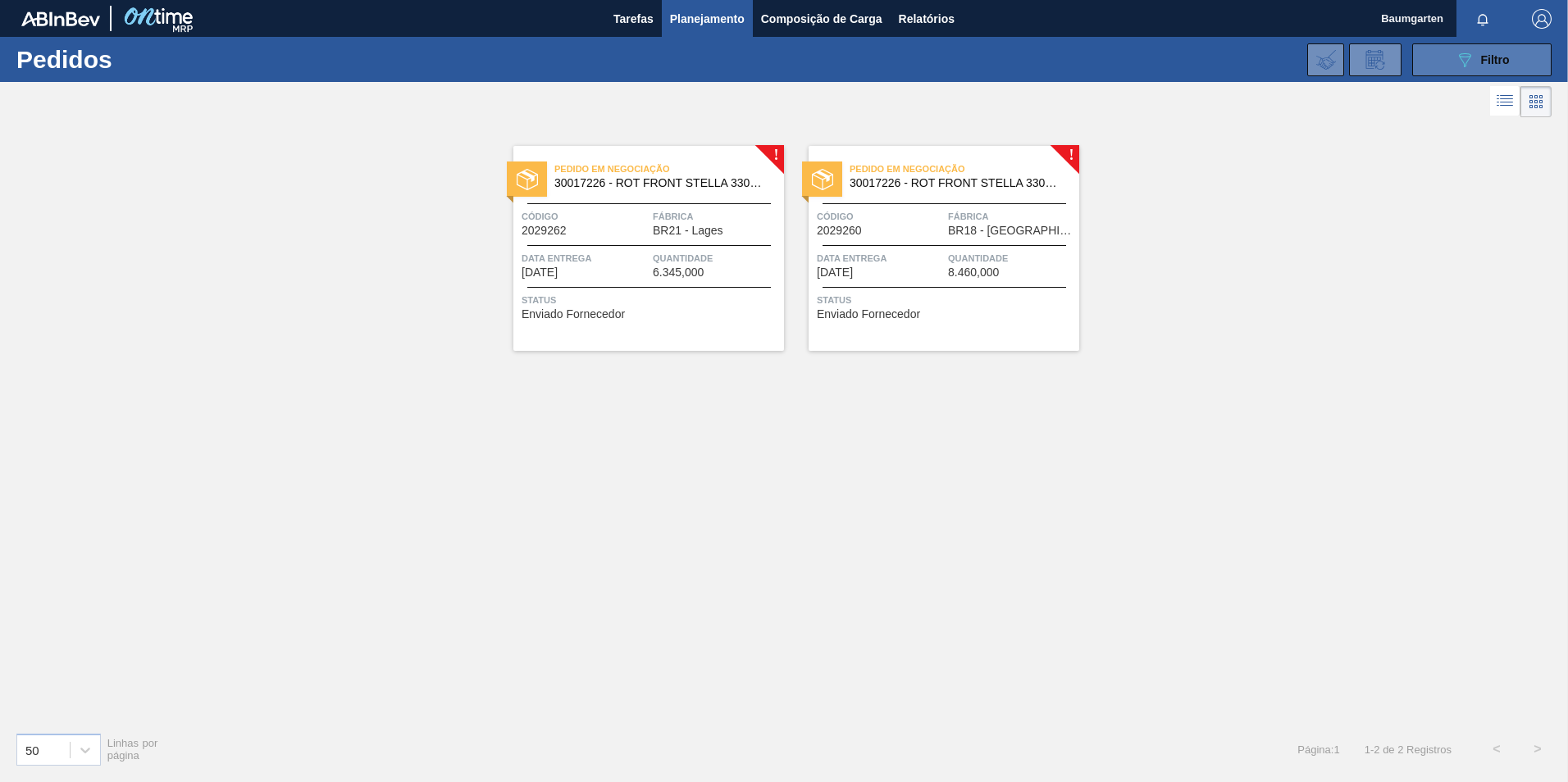
click at [1464, 73] on button "089F7B8B-B2A5-4AFE-B5C0-19BA573D28AC Filtro" at bounding box center [1482, 59] width 140 height 32
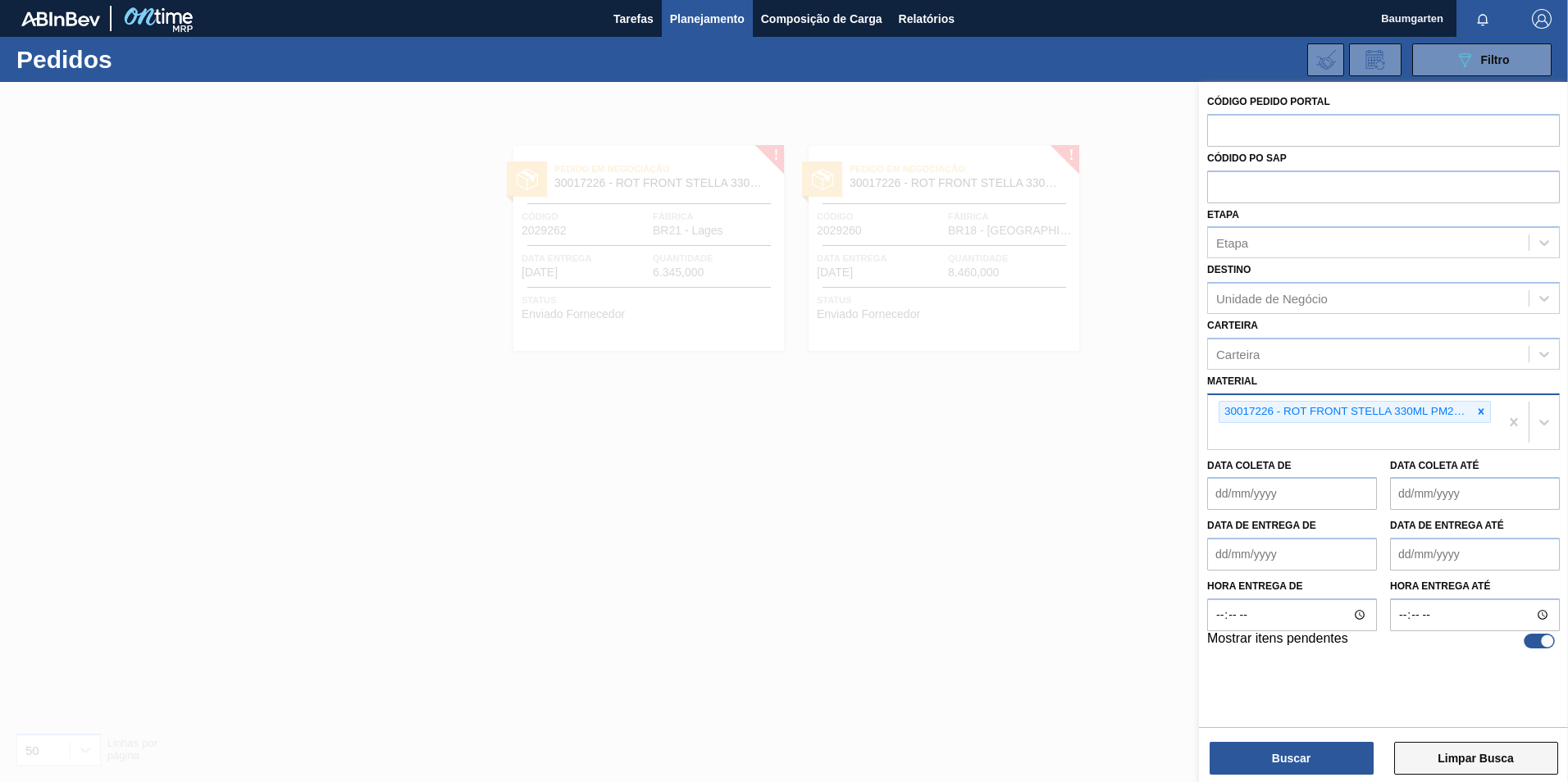
click at [1478, 762] on button "Limpar Busca" at bounding box center [1475, 758] width 164 height 32
checkbox input "false"
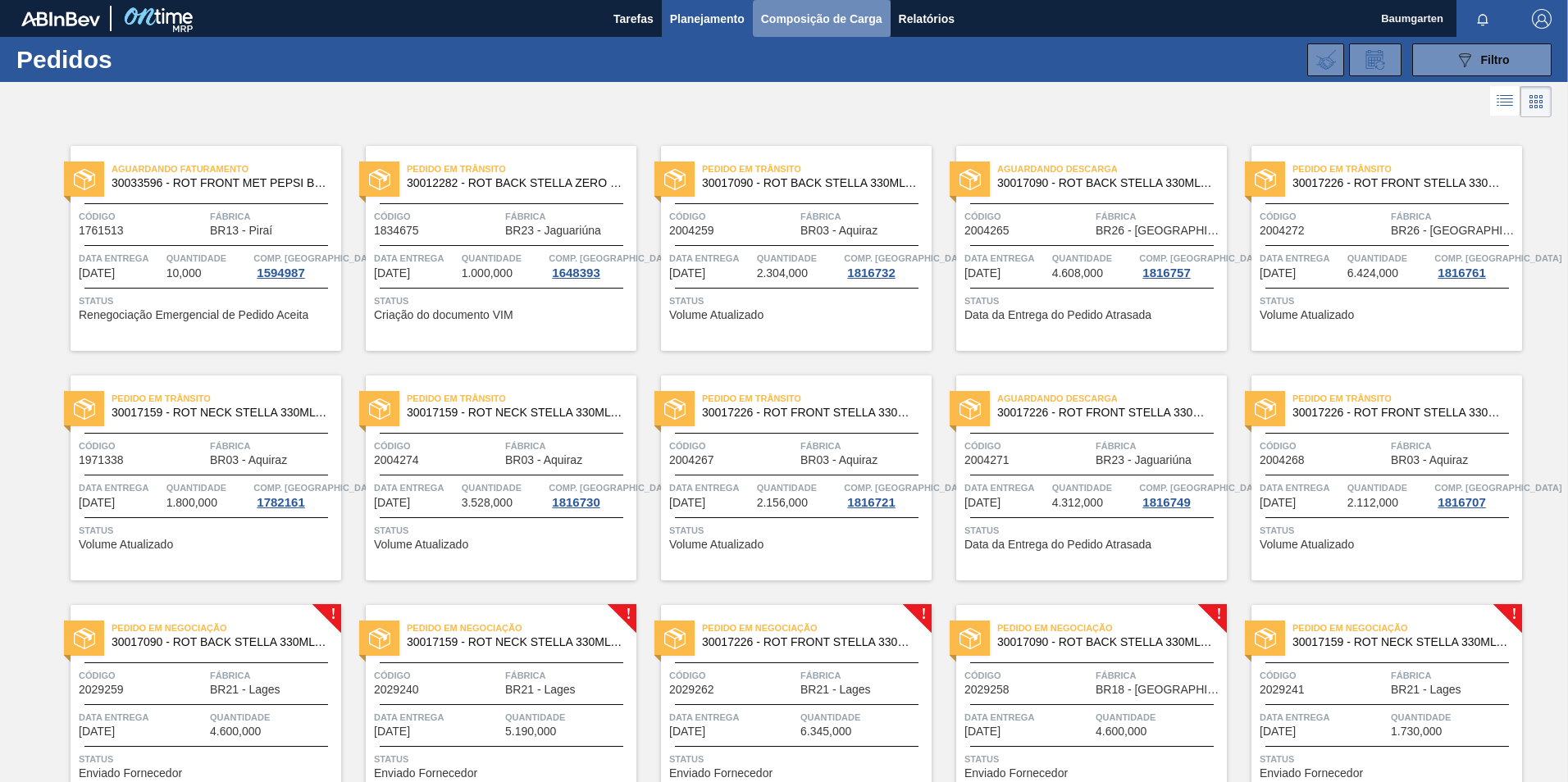
click at [834, 29] on button "Composição de Carga" at bounding box center [821, 19] width 138 height 37
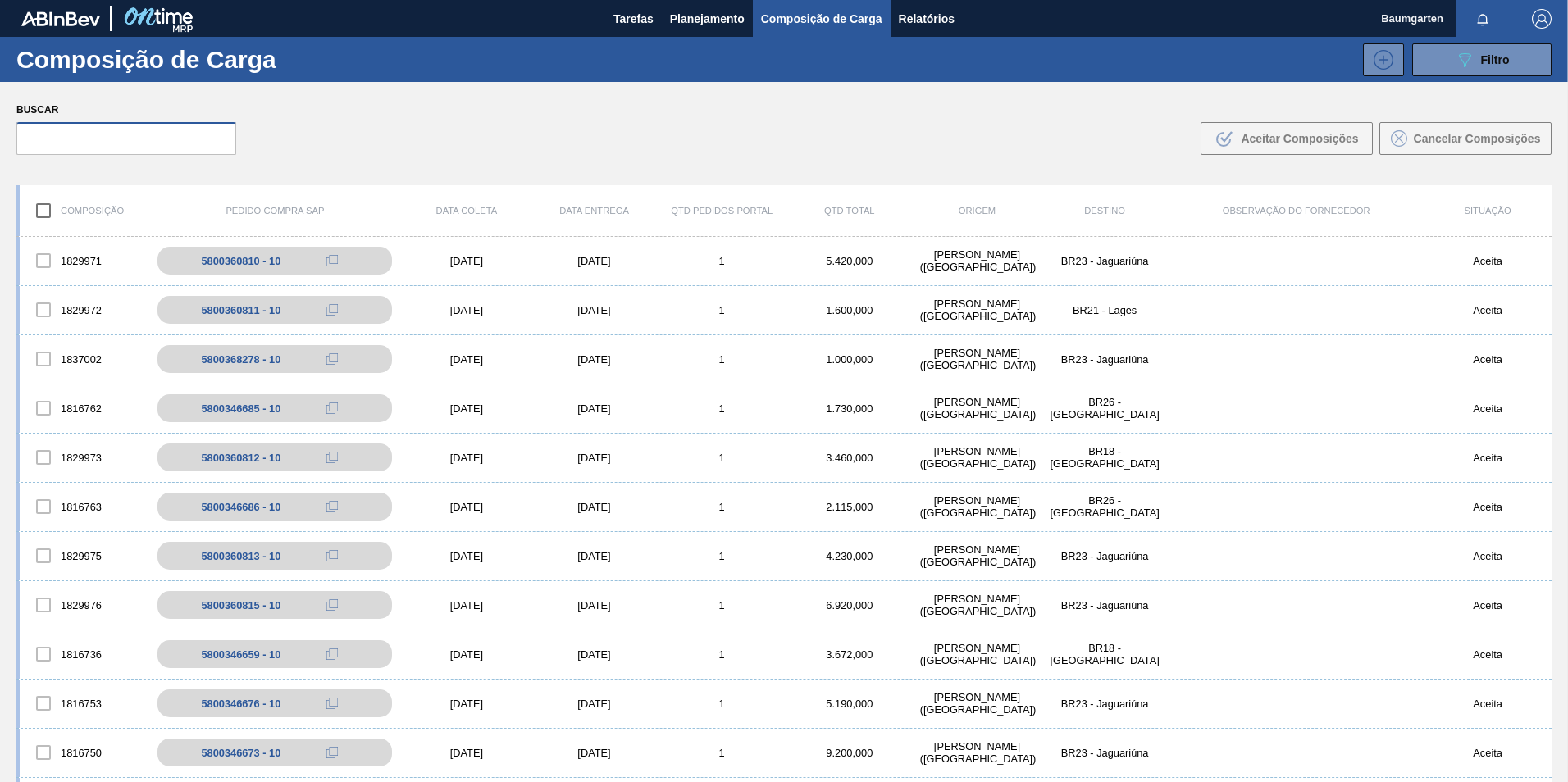
click at [142, 144] on input "text" at bounding box center [126, 138] width 219 height 32
click at [93, 155] on div "Buscar .b{fill:var(--color-action-default)} Aceitar Composições Cancelar Compos…" at bounding box center [784, 127] width 1568 height 90
click at [104, 149] on input "text" at bounding box center [126, 138] width 219 height 32
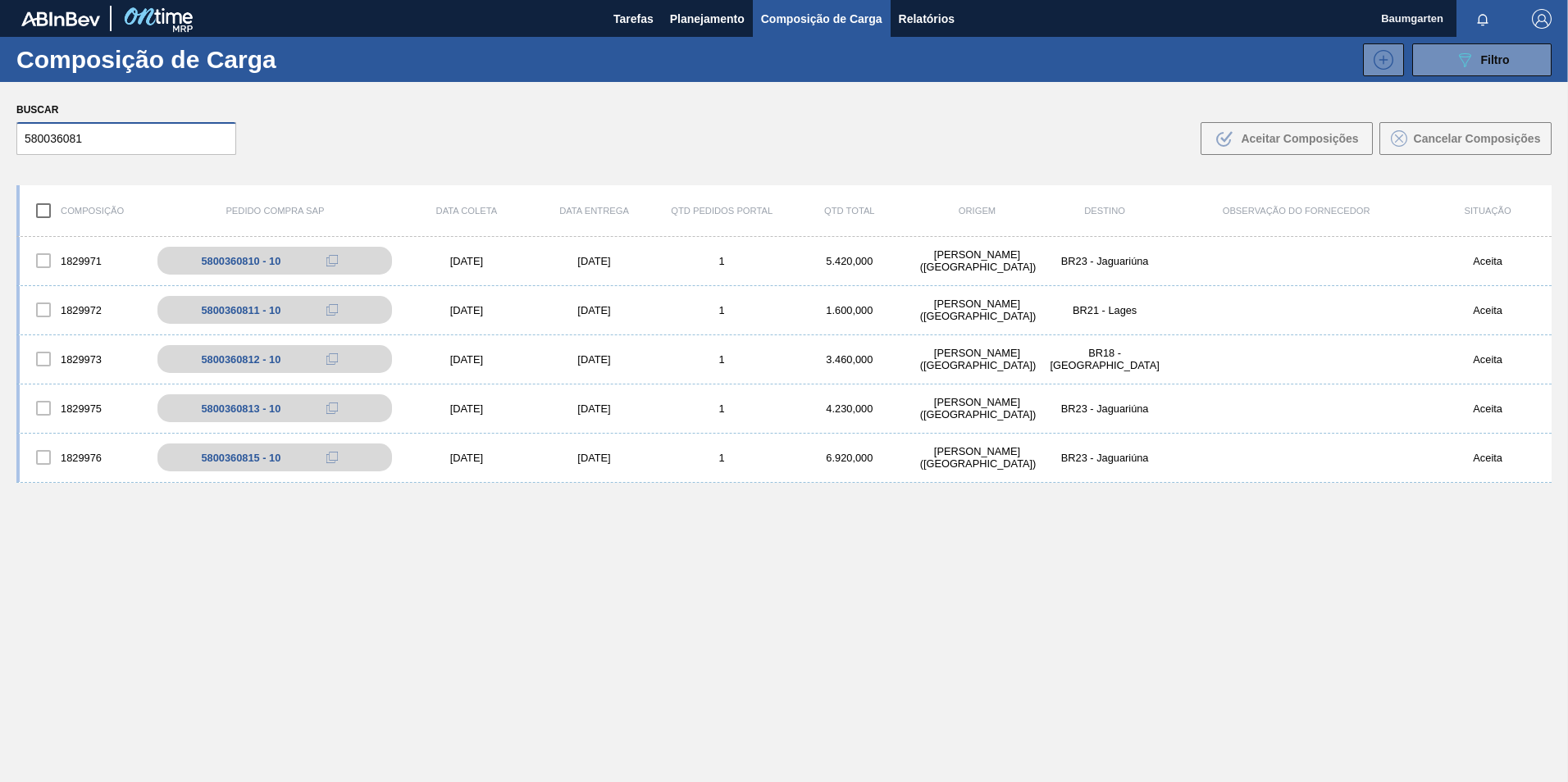
type input "580036081"
